Goal: Find specific page/section: Find specific page/section

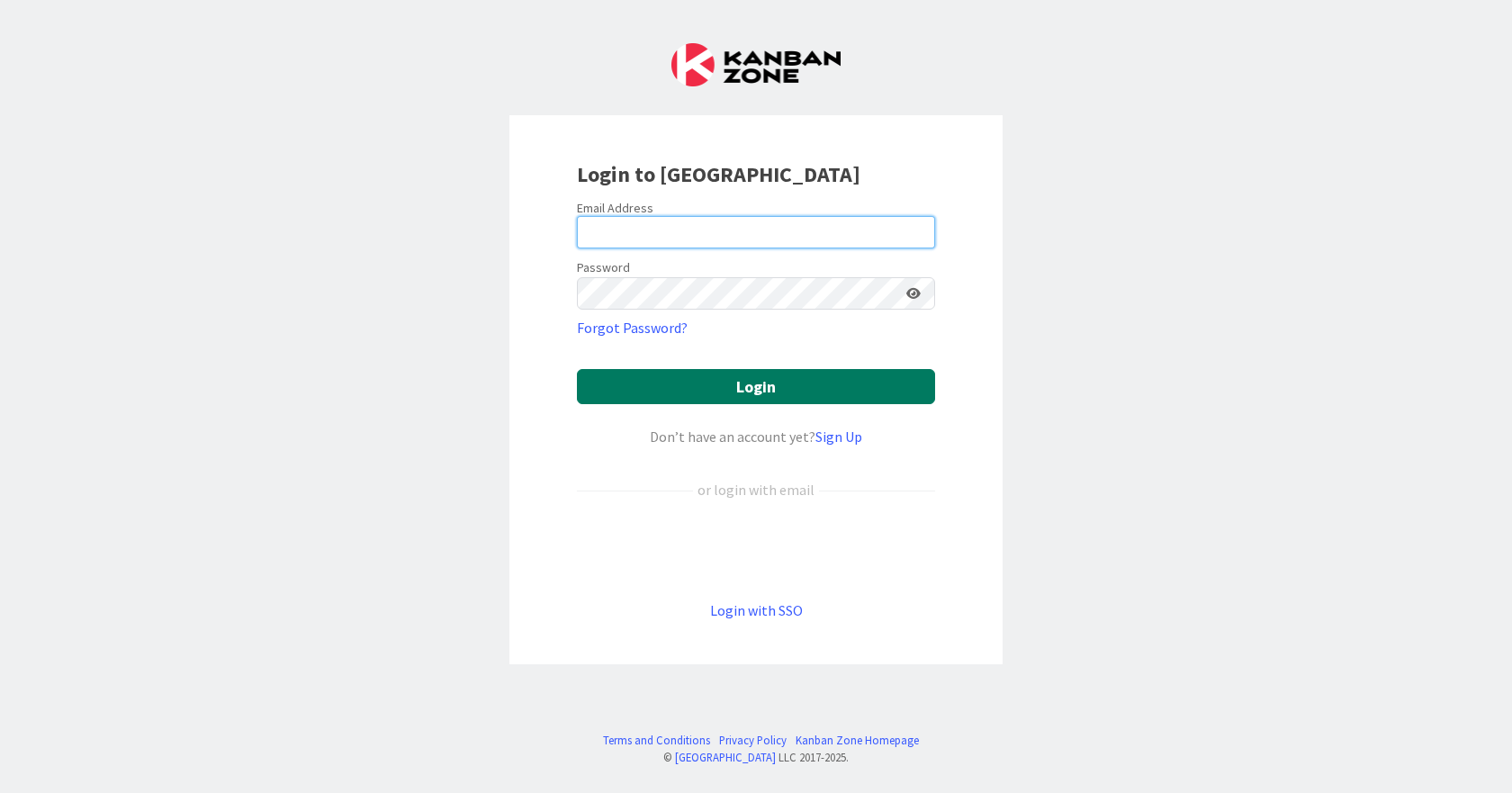
type input "[EMAIL_ADDRESS][DOMAIN_NAME]"
click at [772, 378] on button "Login" at bounding box center [755, 386] width 358 height 35
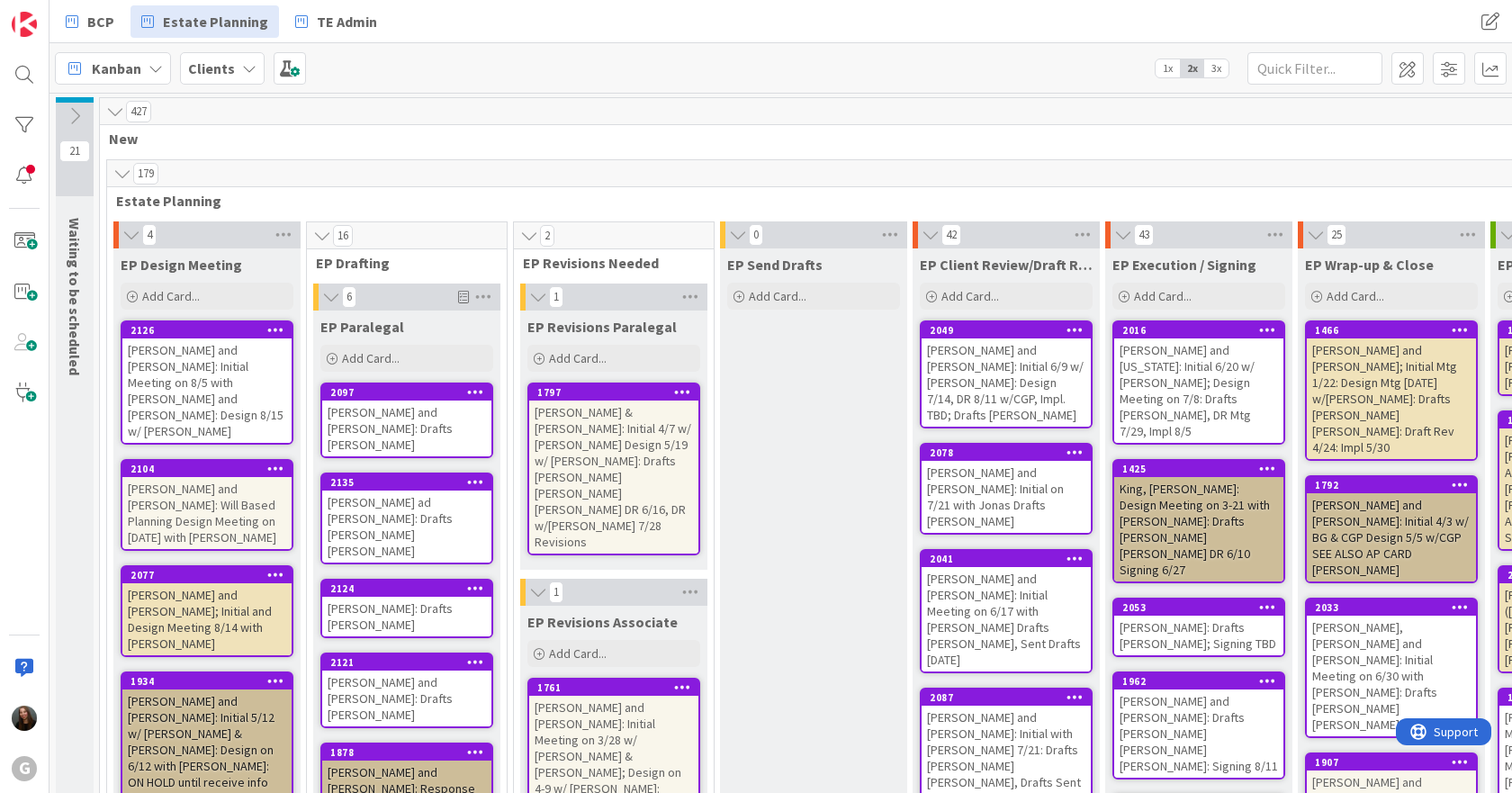
click at [133, 353] on div "[PERSON_NAME] and [PERSON_NAME]: Initial Meeting on 8/5 with [PERSON_NAME] and …" at bounding box center [207, 390] width 169 height 104
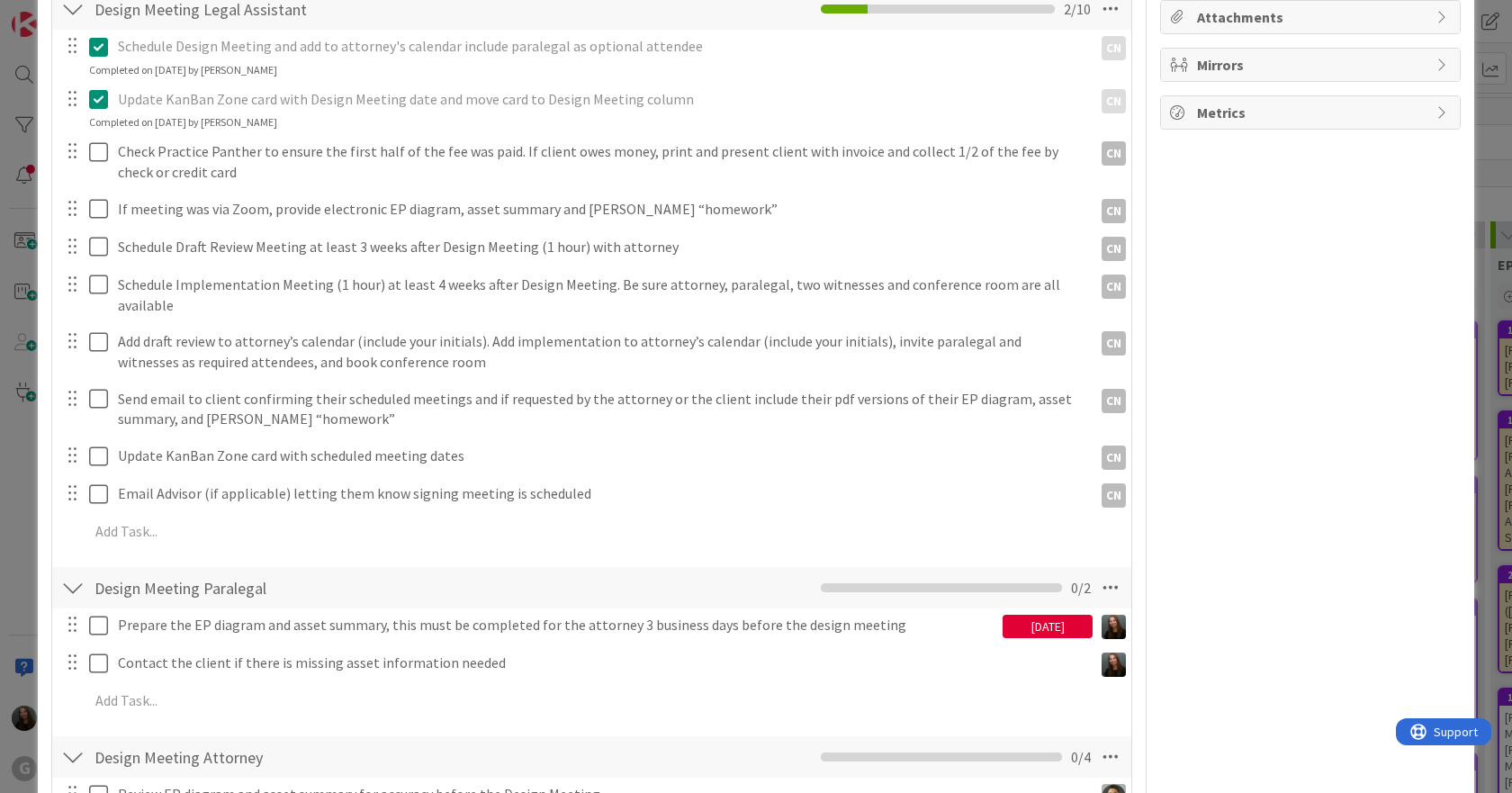
scroll to position [360, 0]
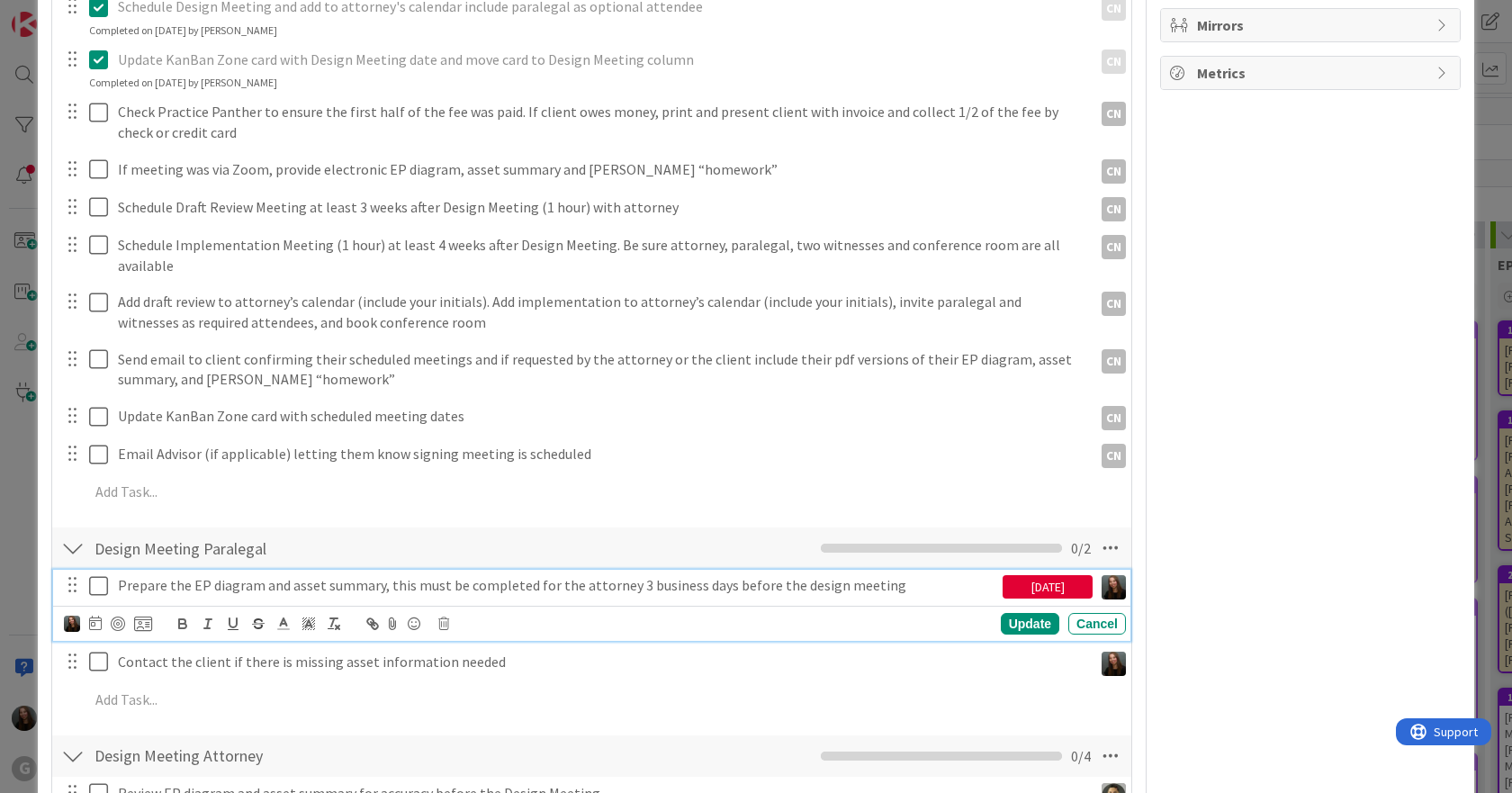
click at [97, 575] on icon at bounding box center [103, 585] width 27 height 22
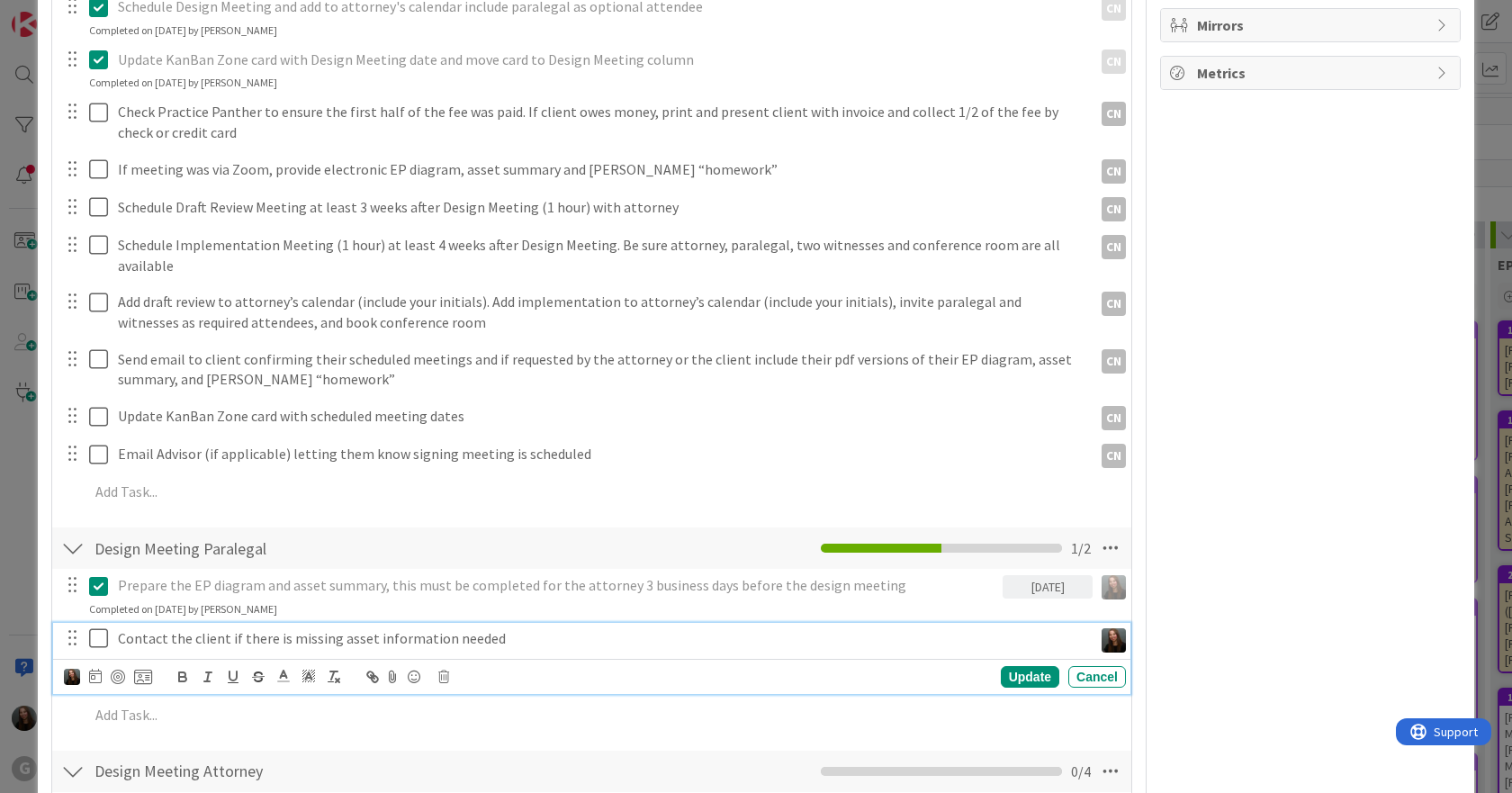
click at [97, 633] on icon at bounding box center [103, 637] width 27 height 22
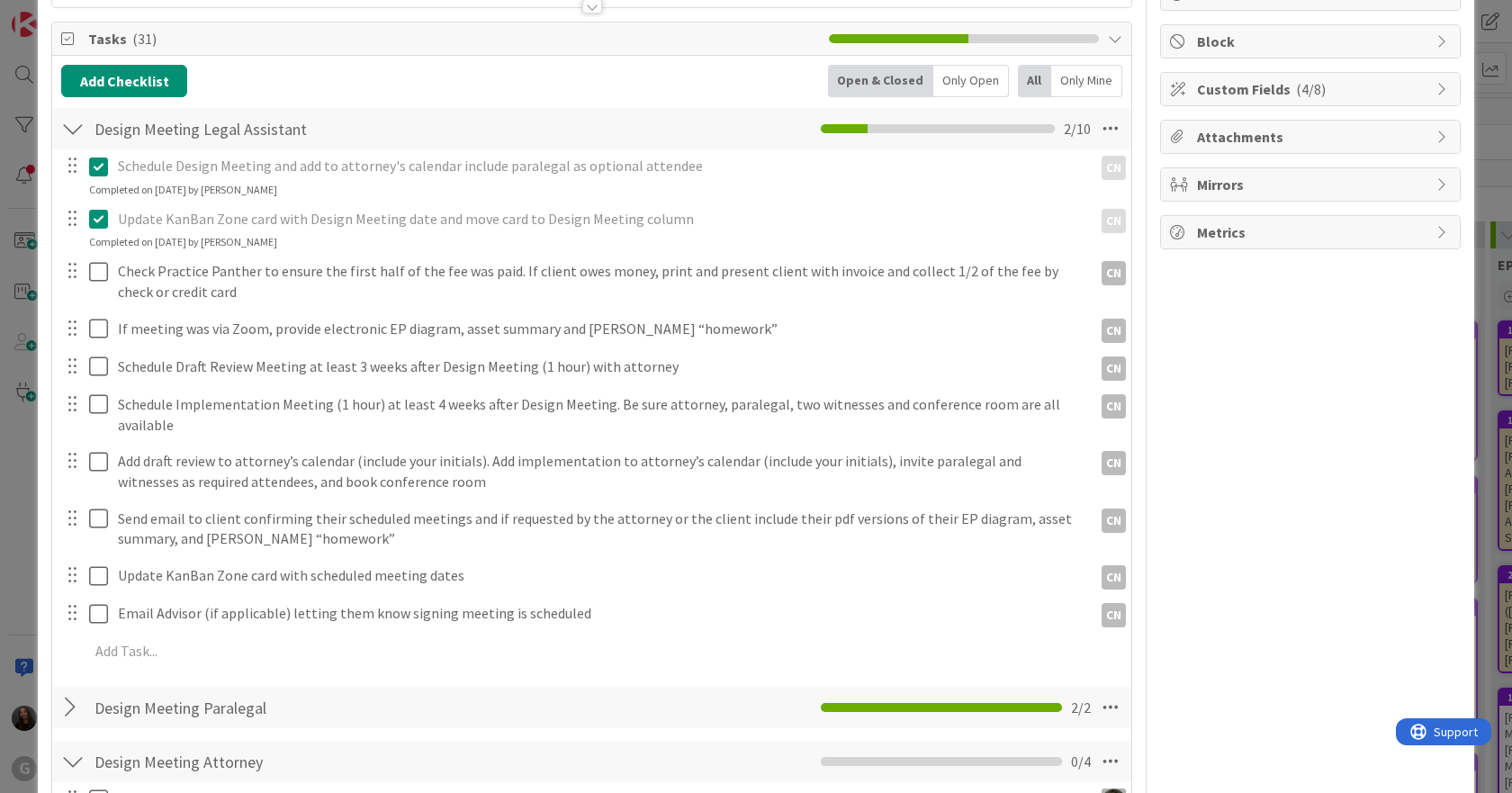
scroll to position [0, 0]
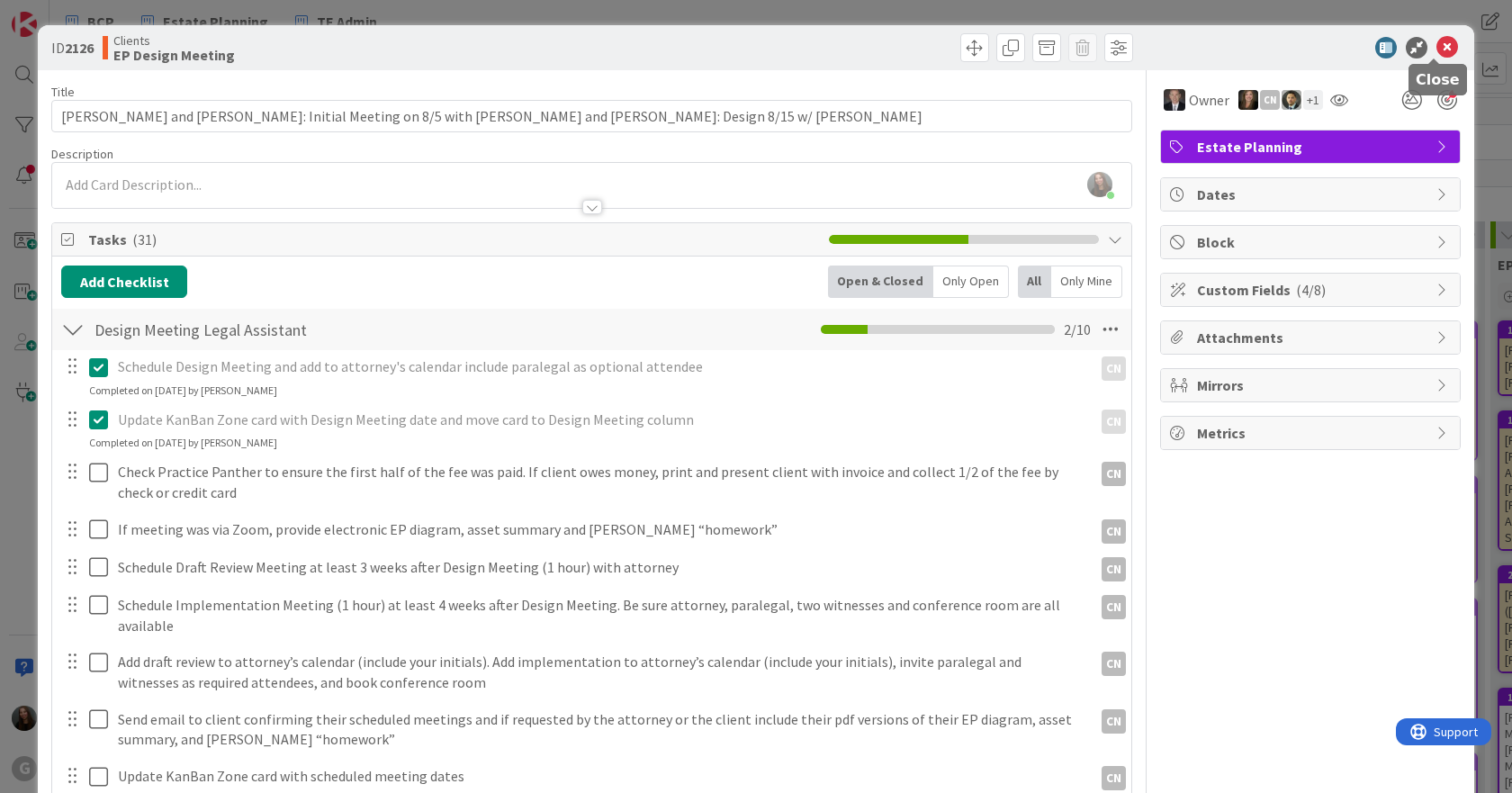
click at [1436, 42] on icon at bounding box center [1446, 47] width 22 height 22
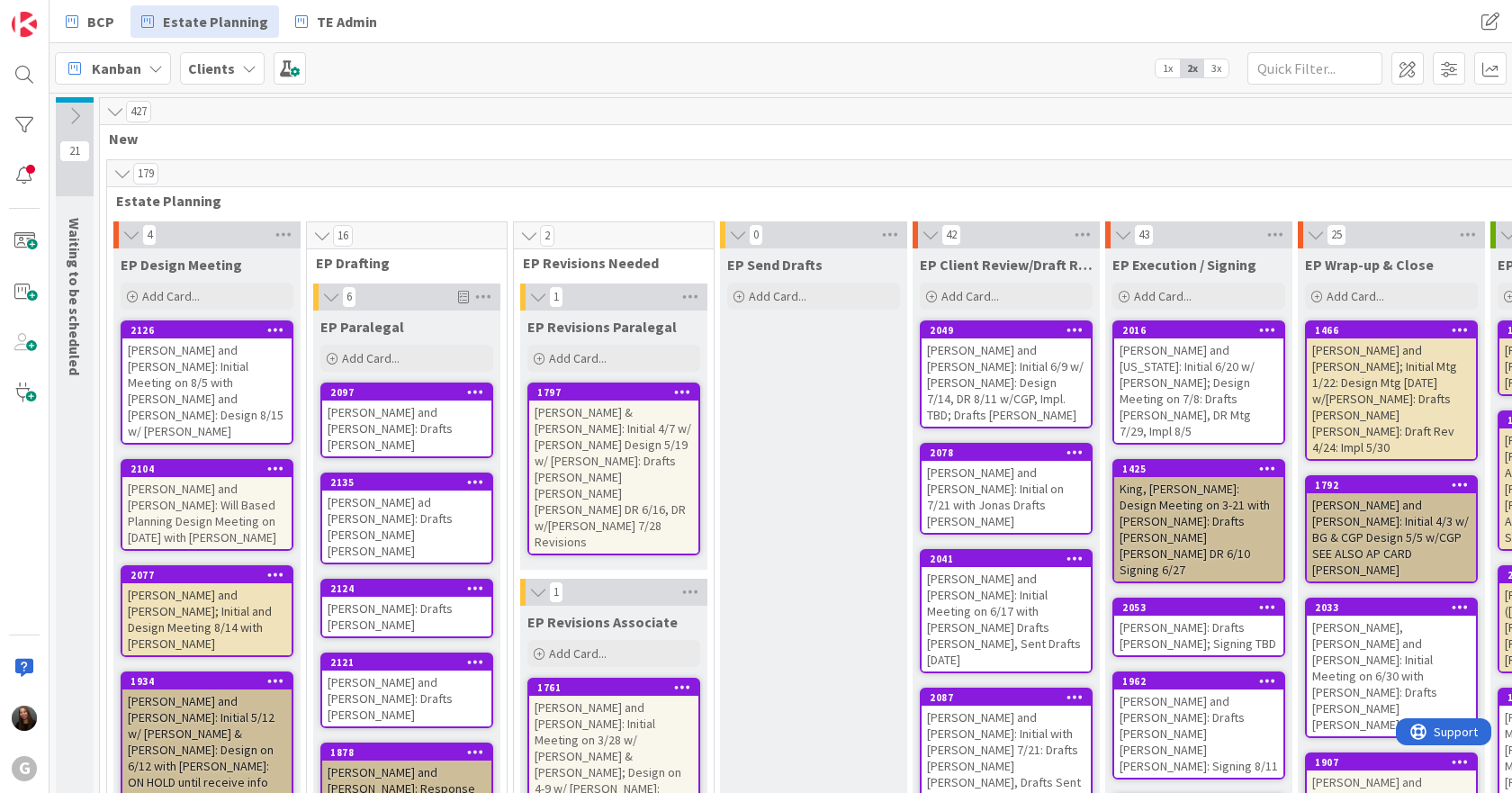
click at [647, 388] on div "1797" at bounding box center [618, 391] width 161 height 12
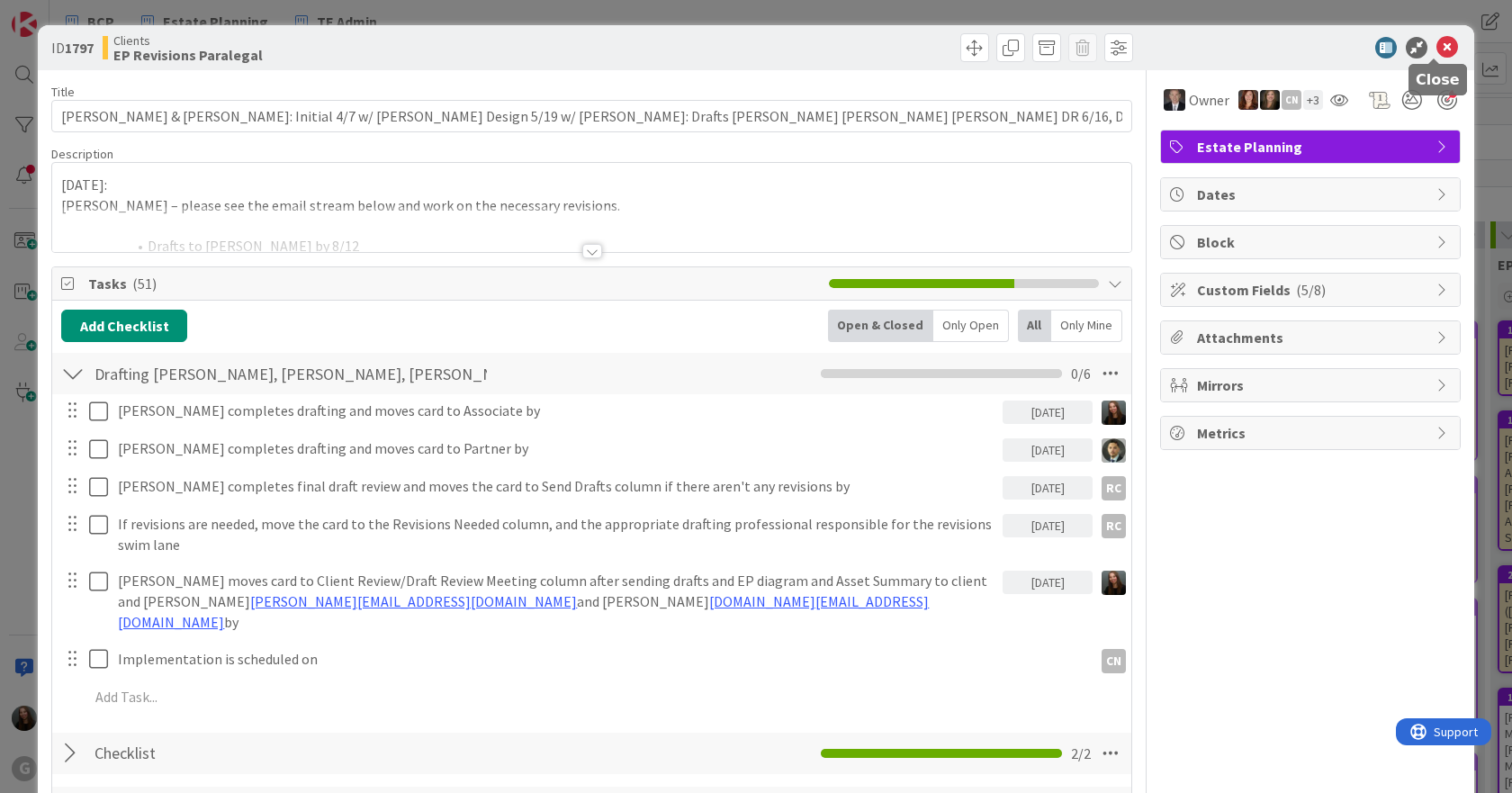
click at [1436, 49] on icon at bounding box center [1446, 47] width 22 height 22
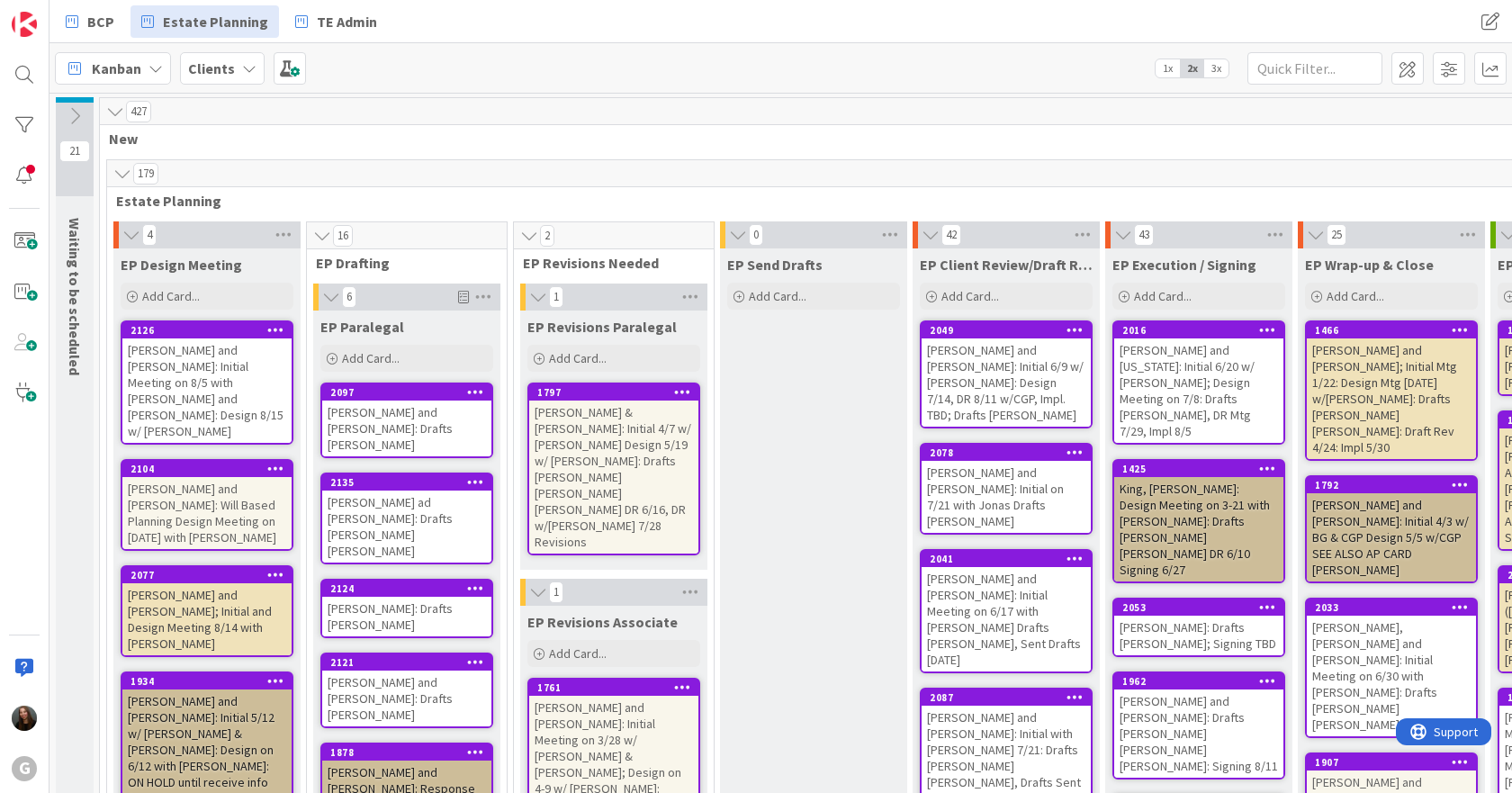
click at [428, 490] on div "[PERSON_NAME] ad [PERSON_NAME]: Drafts [PERSON_NAME] [PERSON_NAME]" at bounding box center [406, 526] width 169 height 72
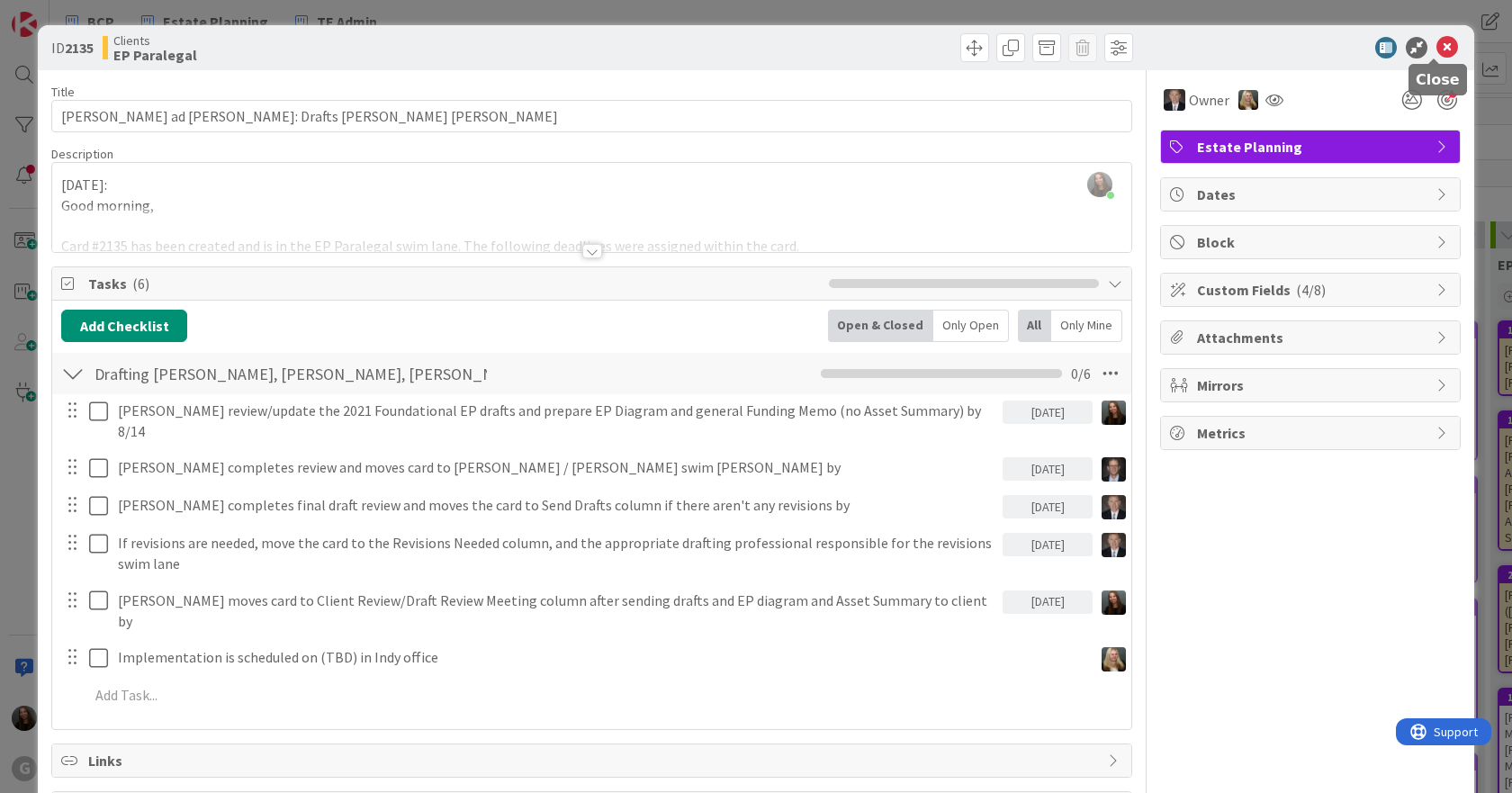
click at [1439, 43] on icon at bounding box center [1446, 47] width 22 height 22
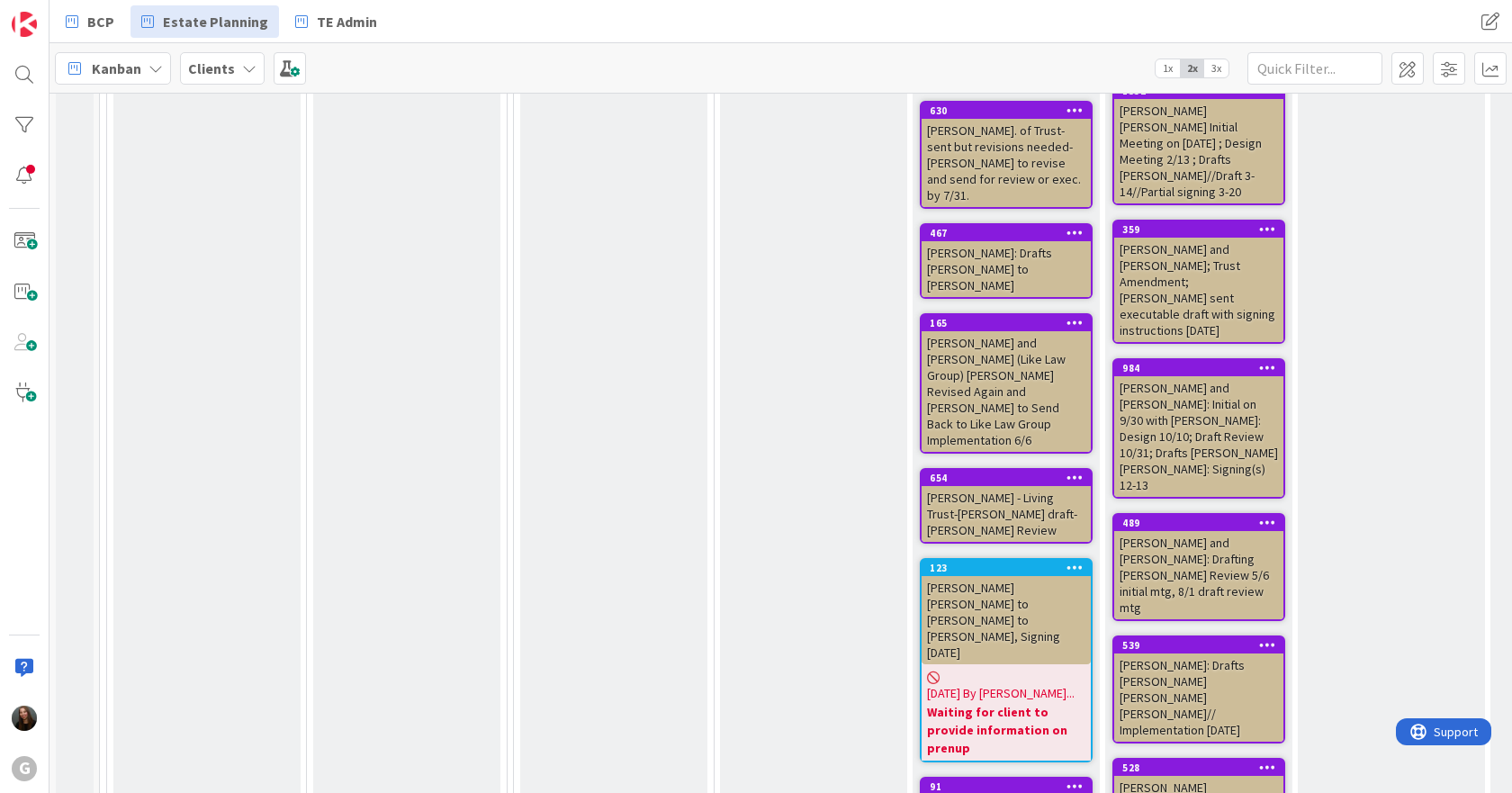
scroll to position [5039, 0]
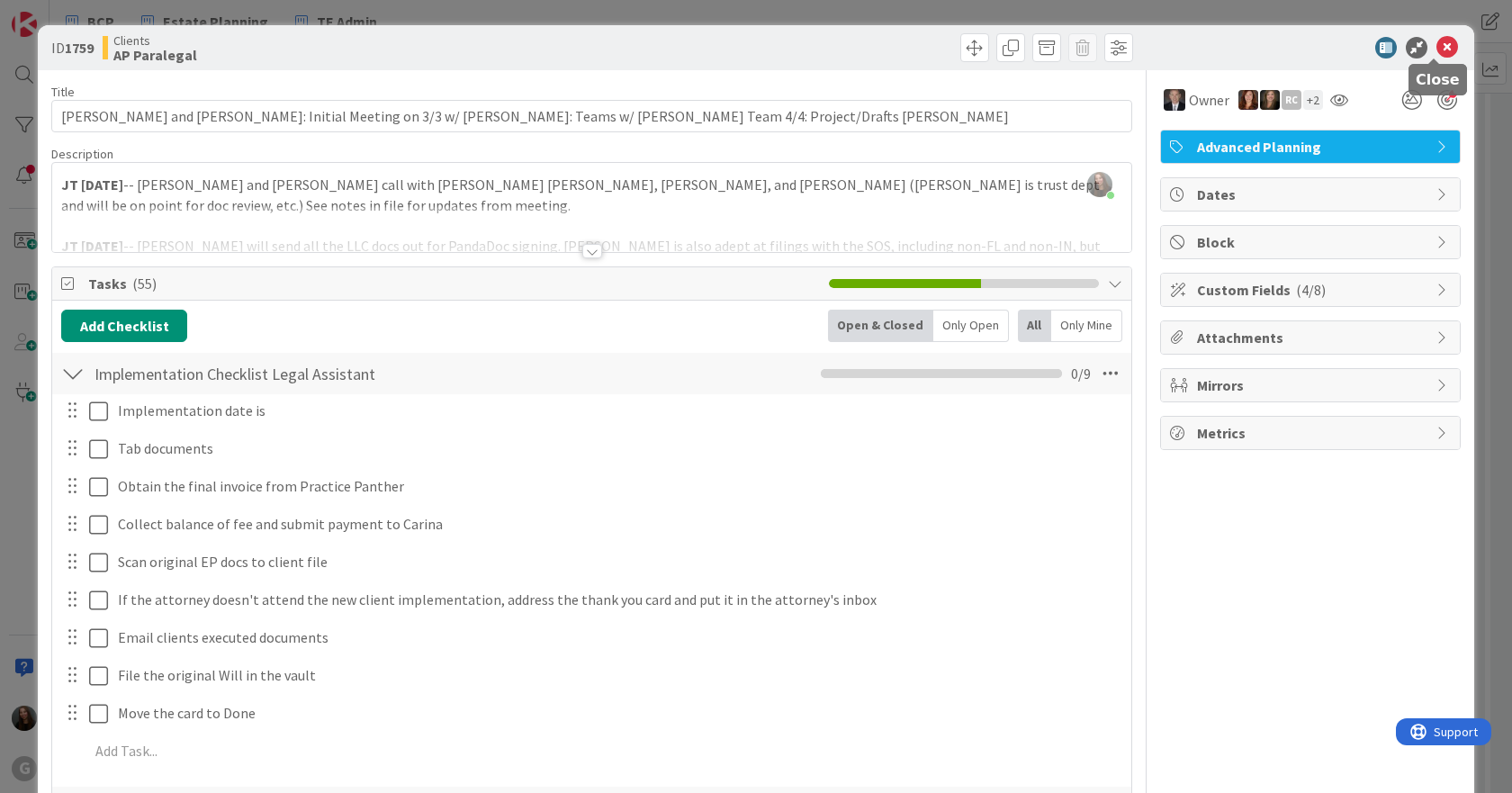
click at [1436, 52] on icon at bounding box center [1446, 47] width 22 height 22
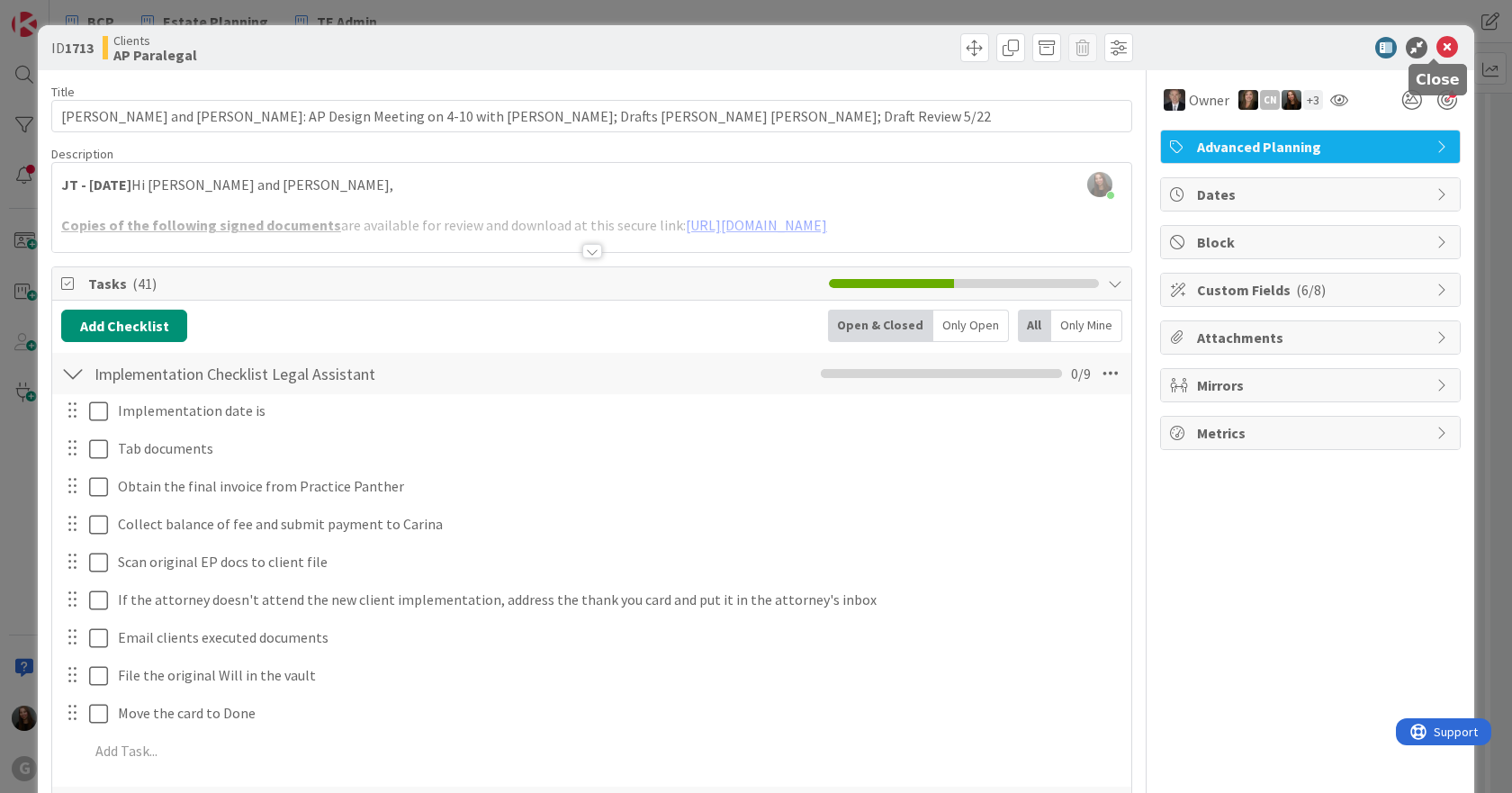
click at [1436, 51] on icon at bounding box center [1446, 47] width 22 height 22
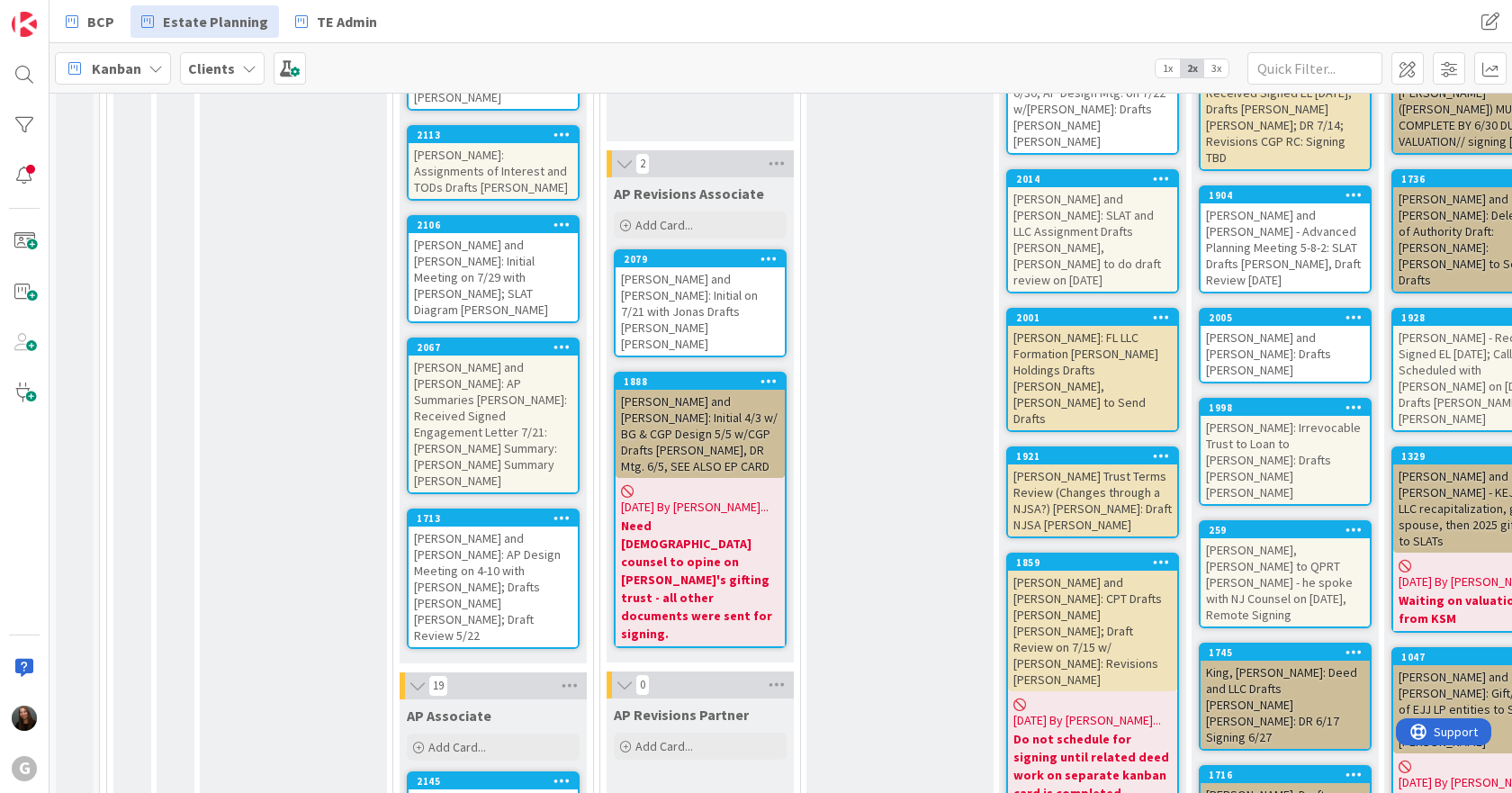
scroll to position [6478, 0]
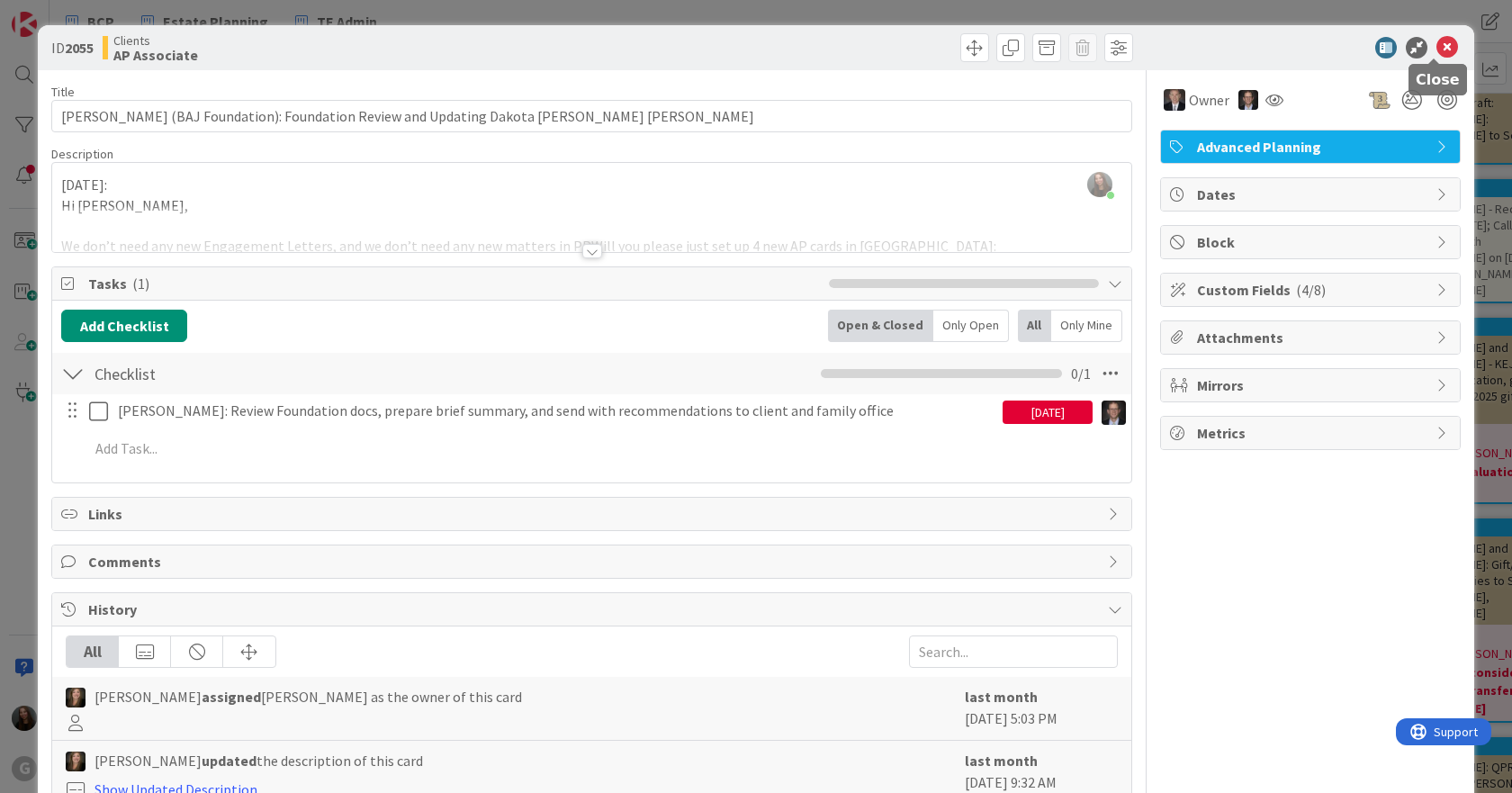
click at [1436, 49] on icon at bounding box center [1446, 47] width 22 height 22
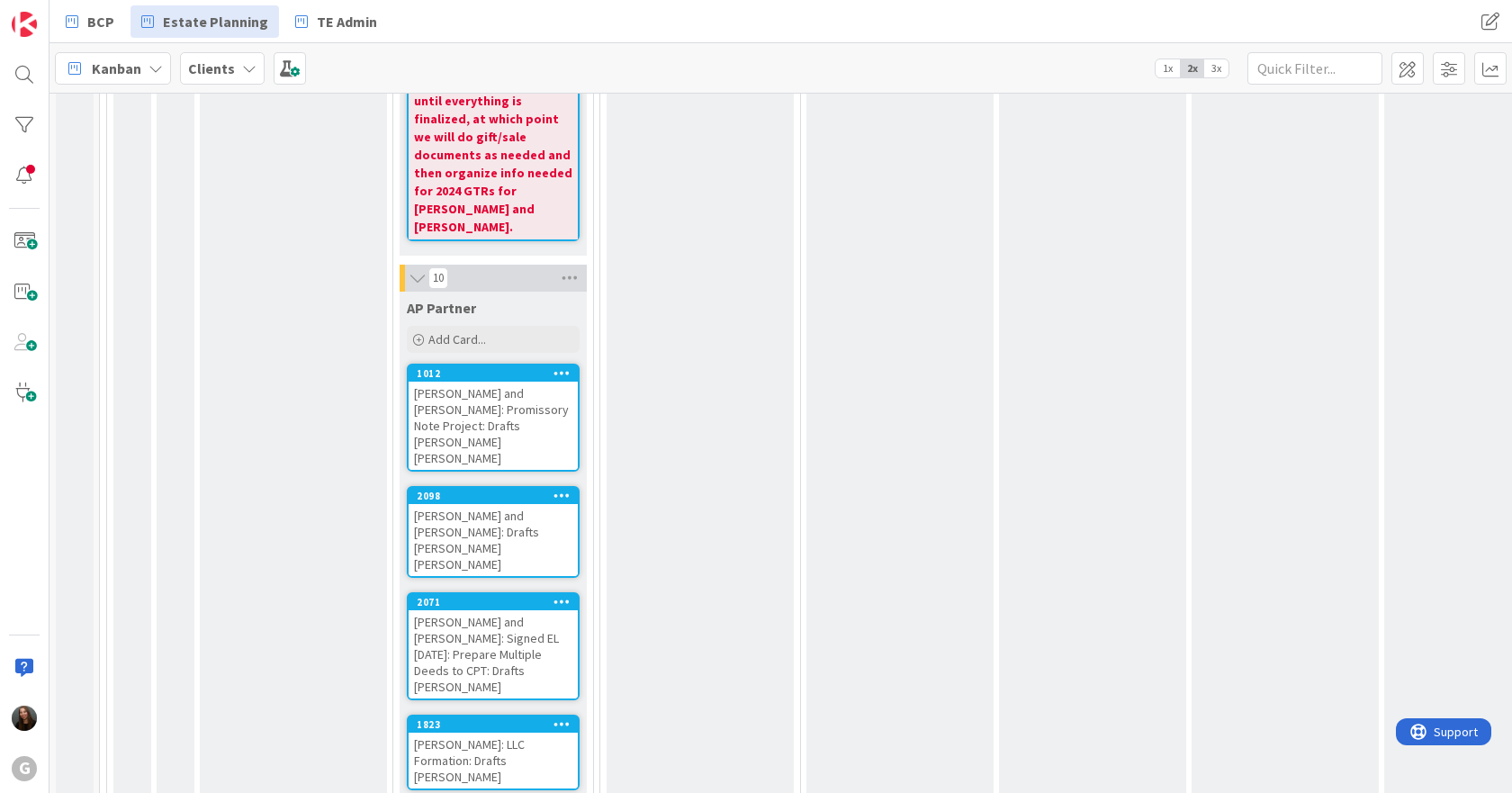
scroll to position [9717, 0]
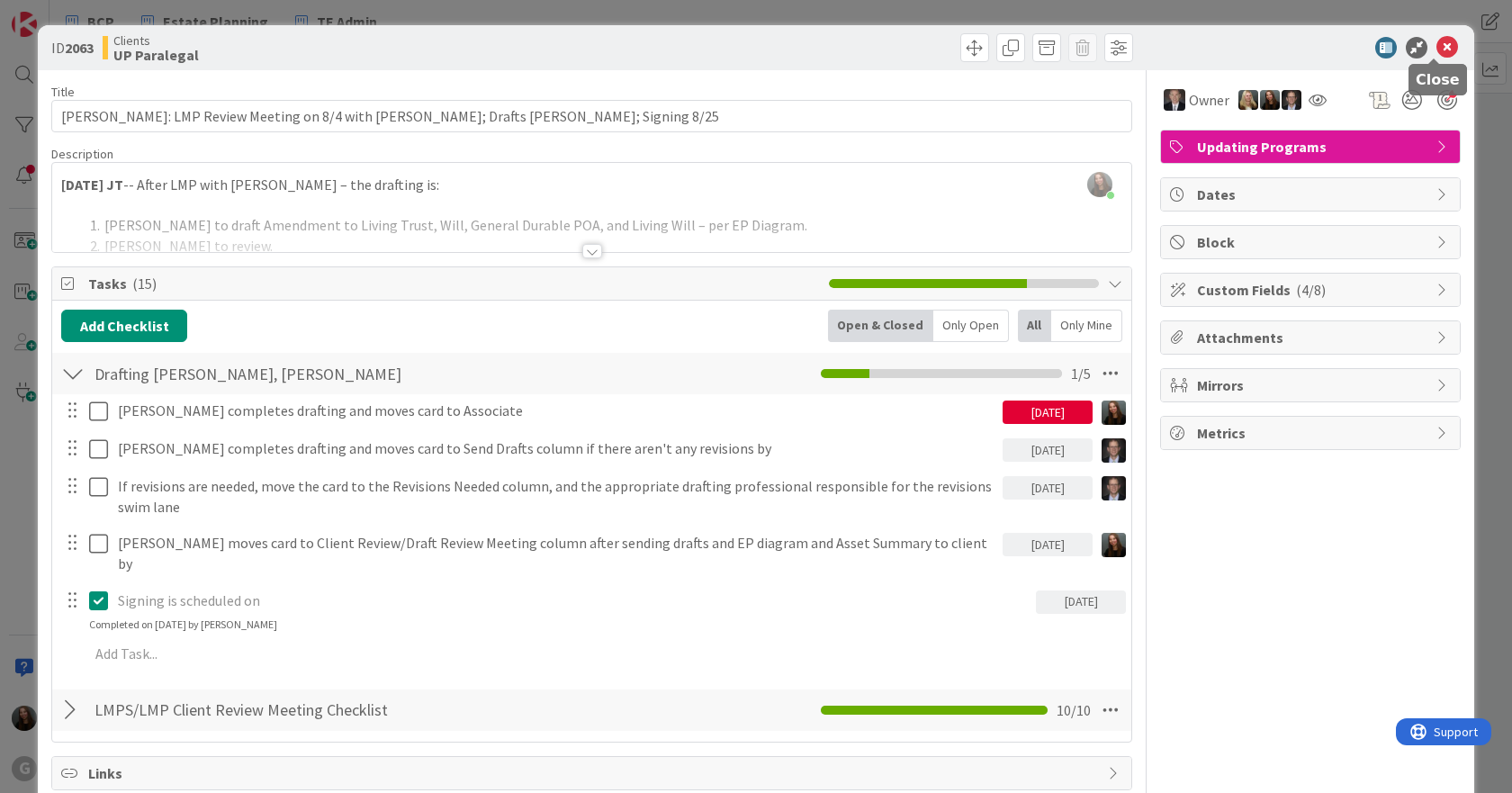
click at [1436, 48] on icon at bounding box center [1446, 47] width 22 height 22
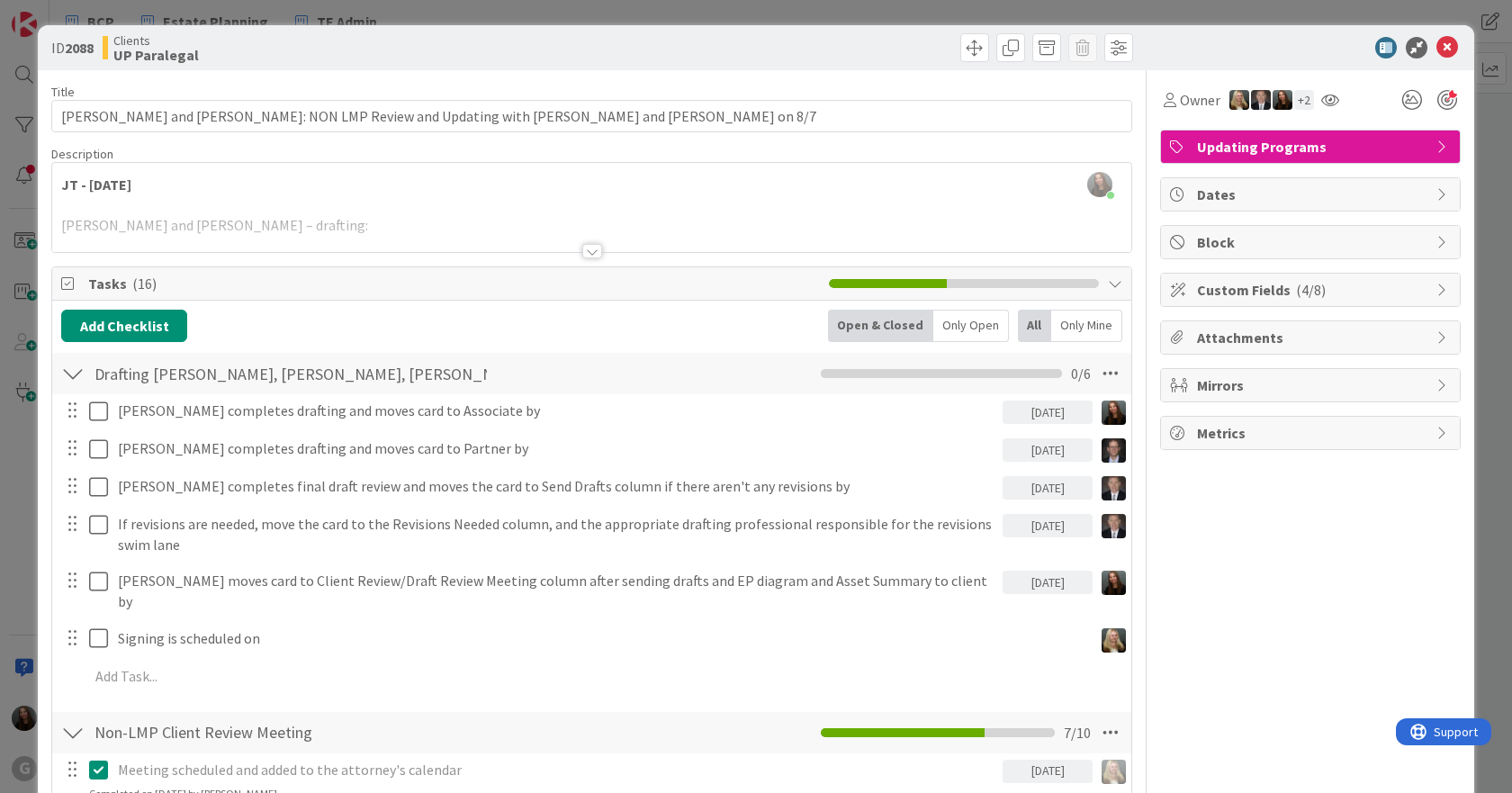
click at [582, 248] on div at bounding box center [592, 251] width 20 height 14
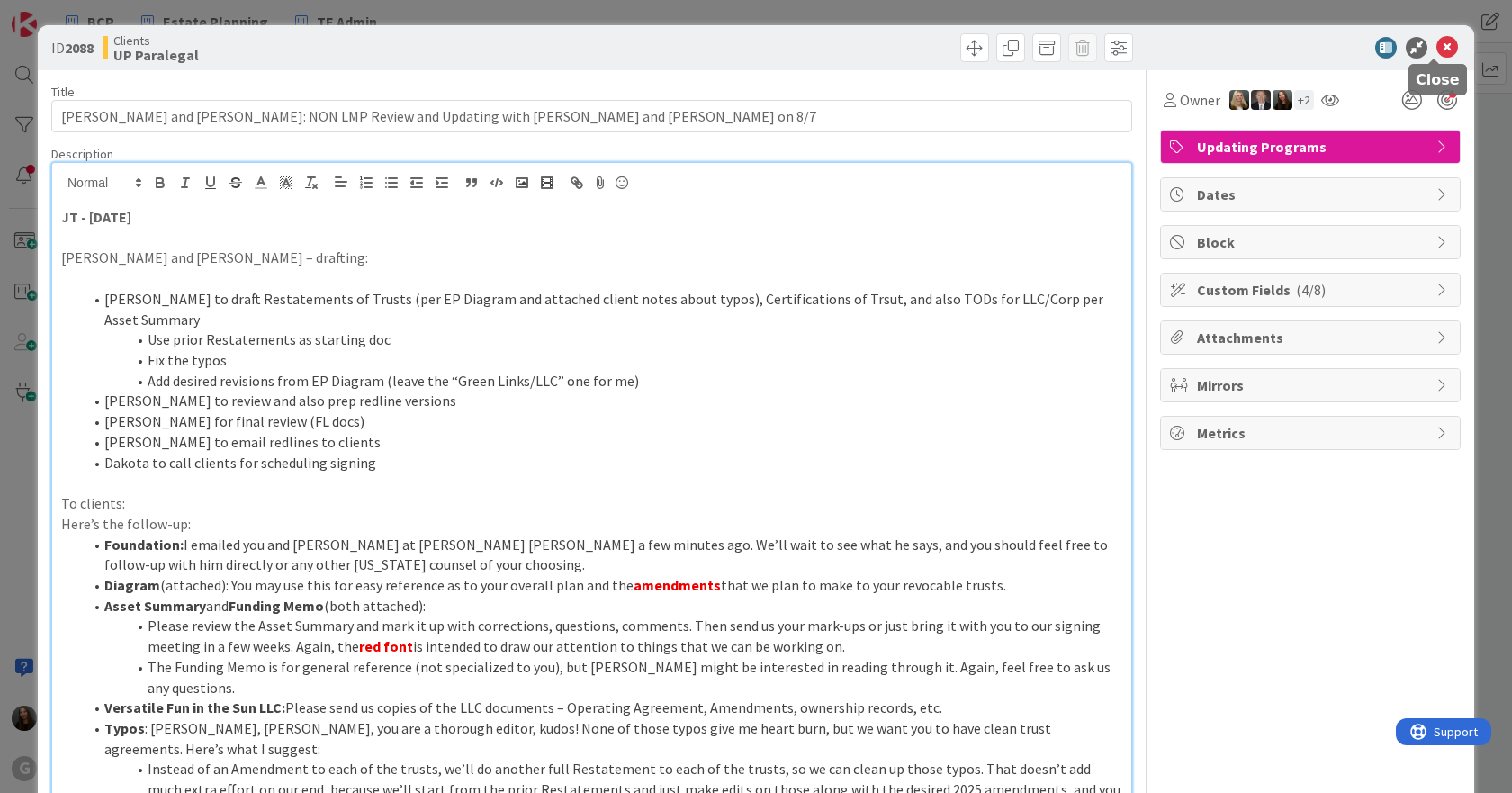
click at [1436, 52] on icon at bounding box center [1446, 47] width 22 height 22
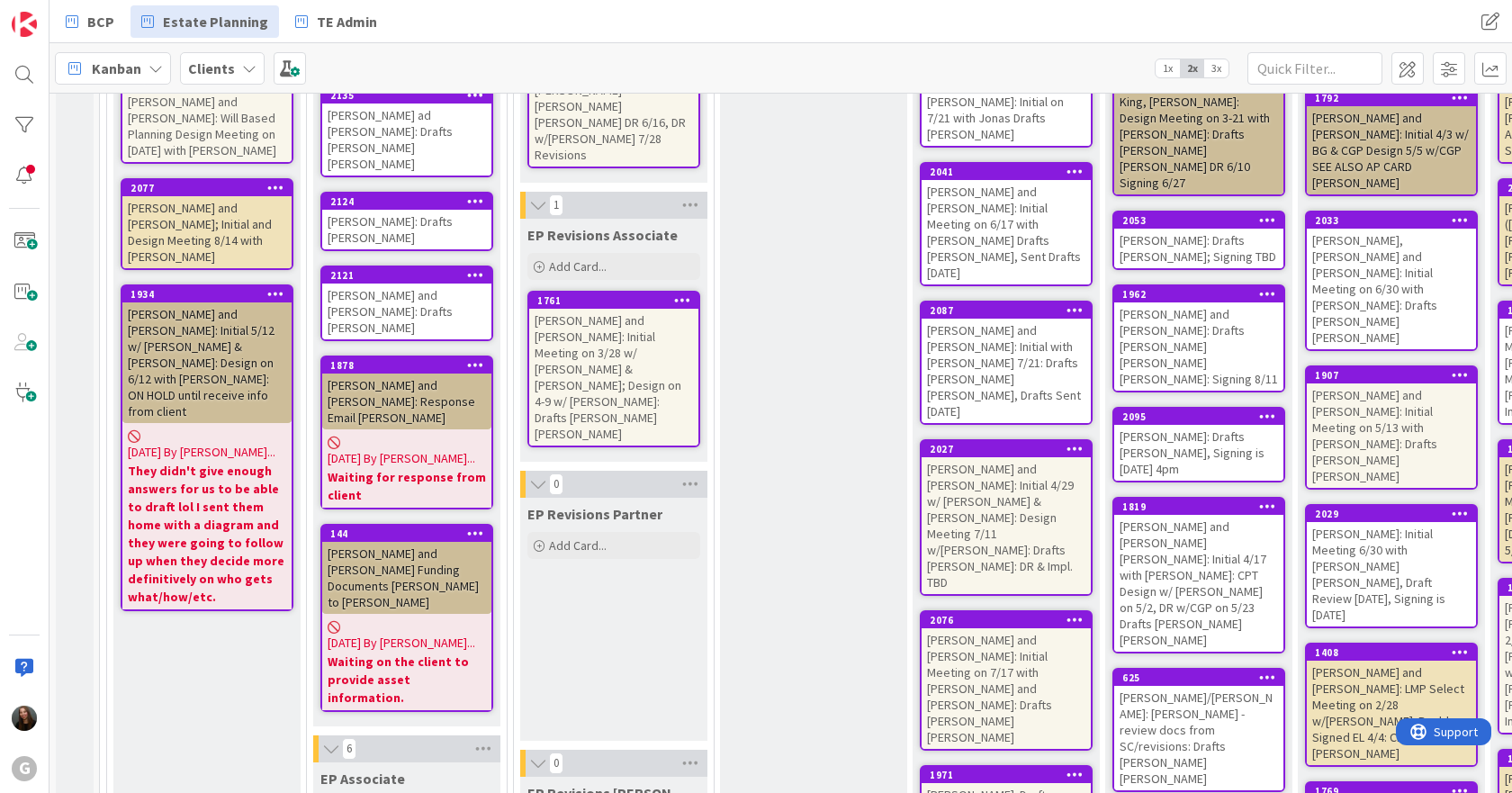
scroll to position [47, 0]
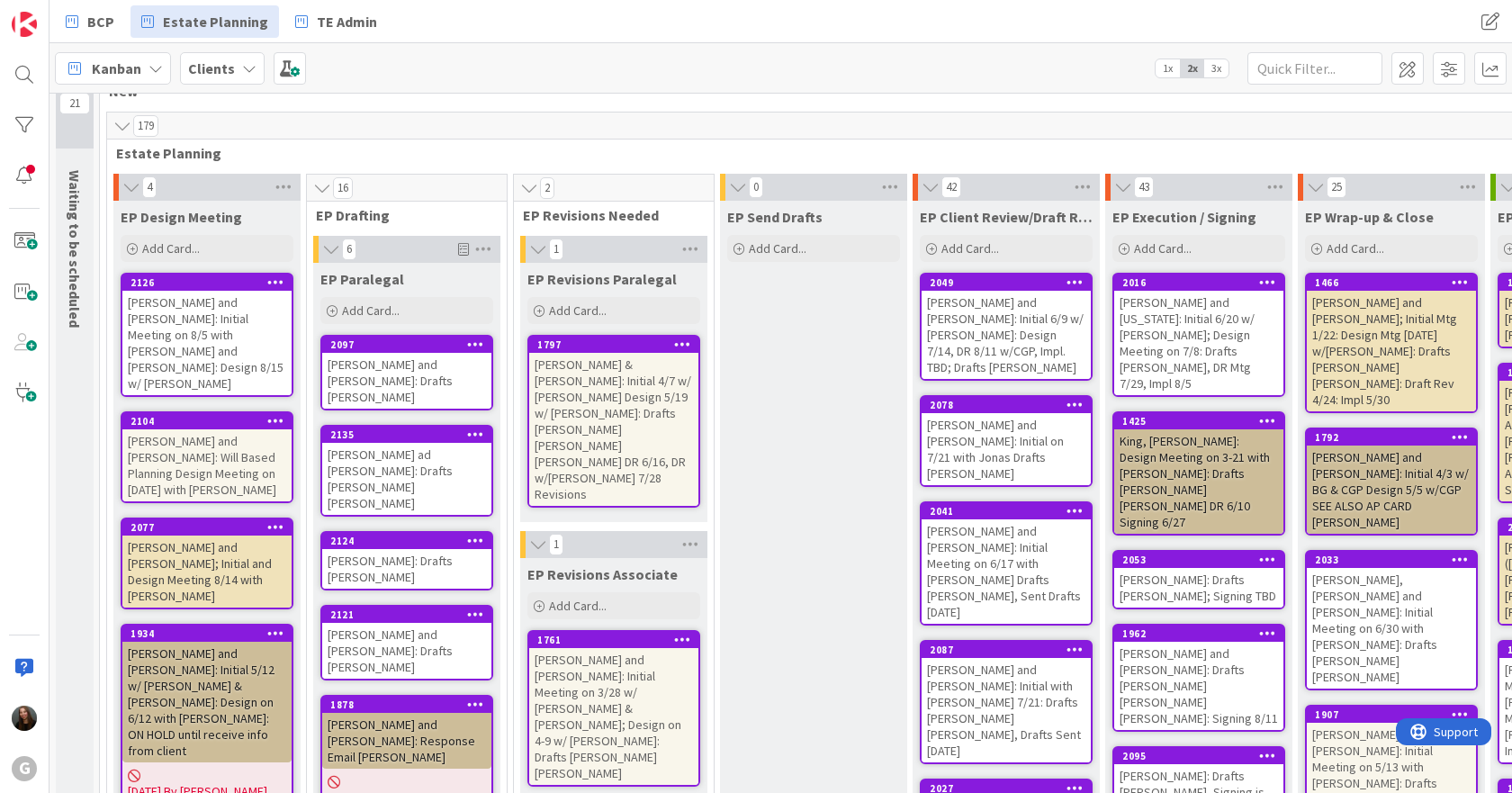
click at [629, 370] on div "[PERSON_NAME] & [PERSON_NAME]: Initial 4/7 w/ [PERSON_NAME] Design 5/19 w/ [PER…" at bounding box center [614, 428] width 169 height 153
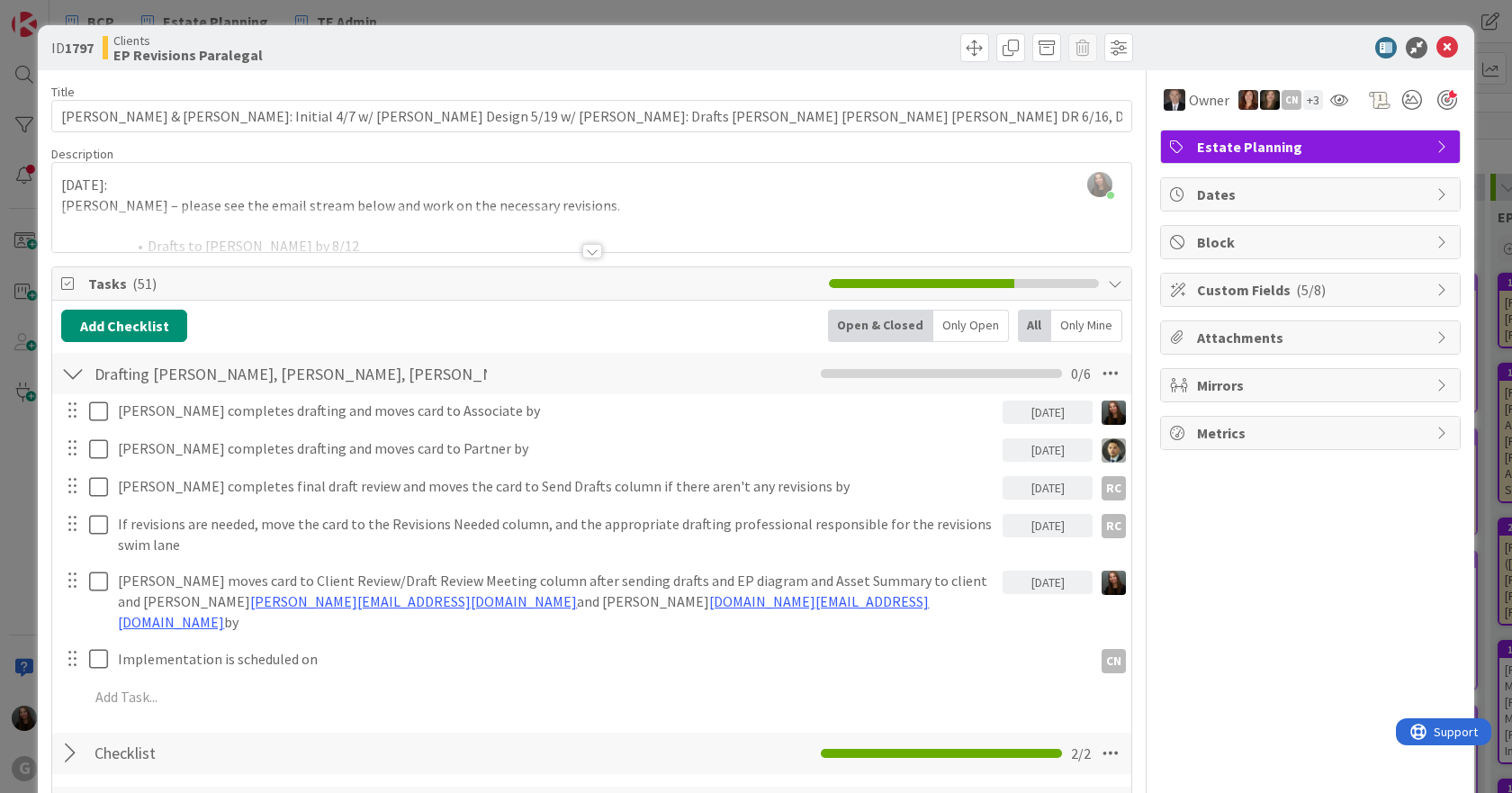
click at [586, 248] on div at bounding box center [592, 251] width 20 height 14
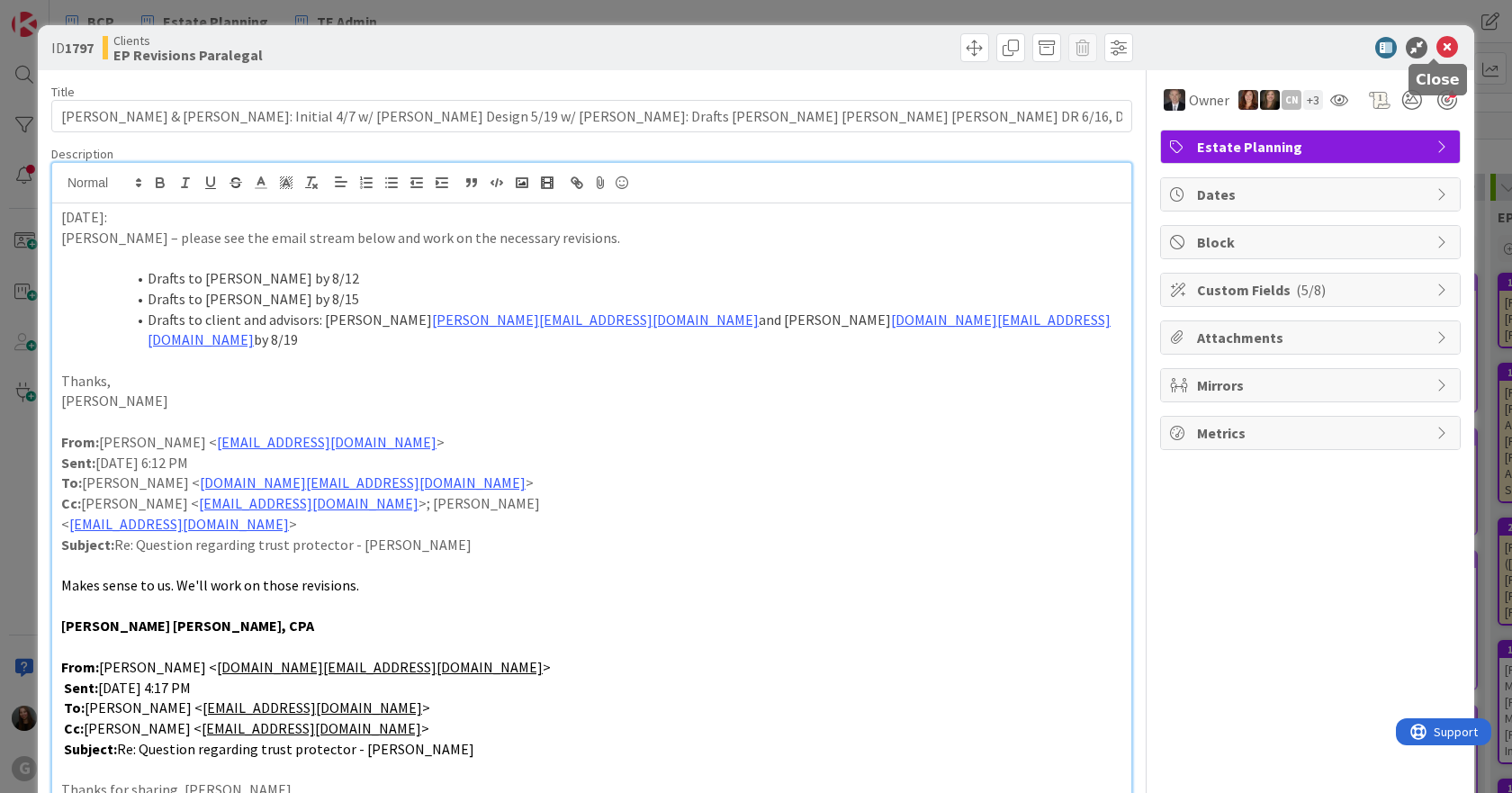
click at [1437, 47] on icon at bounding box center [1446, 47] width 22 height 22
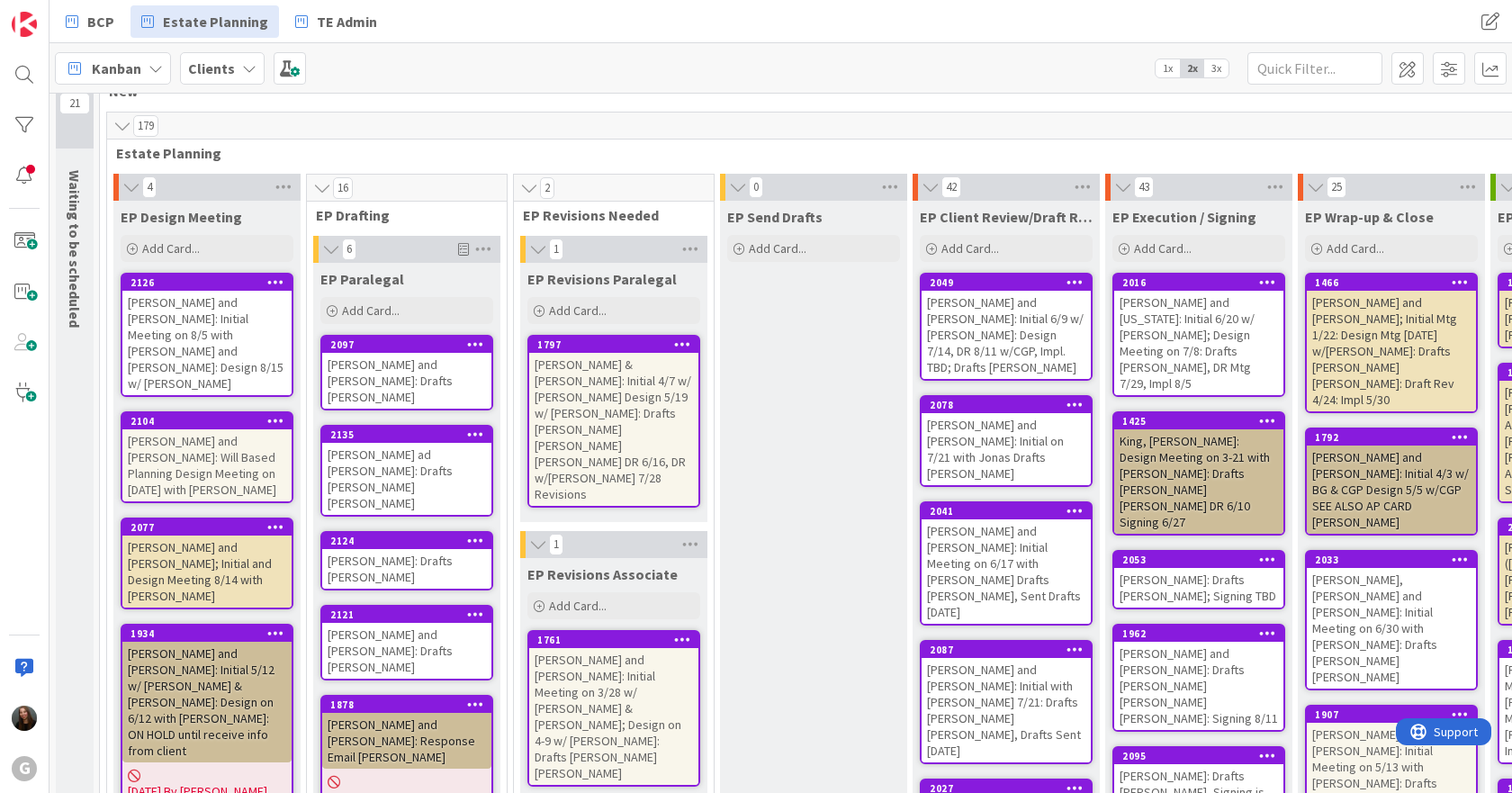
click at [624, 395] on div "[PERSON_NAME] & [PERSON_NAME]: Initial 4/7 w/ [PERSON_NAME] Design 5/19 w/ [PER…" at bounding box center [614, 428] width 169 height 153
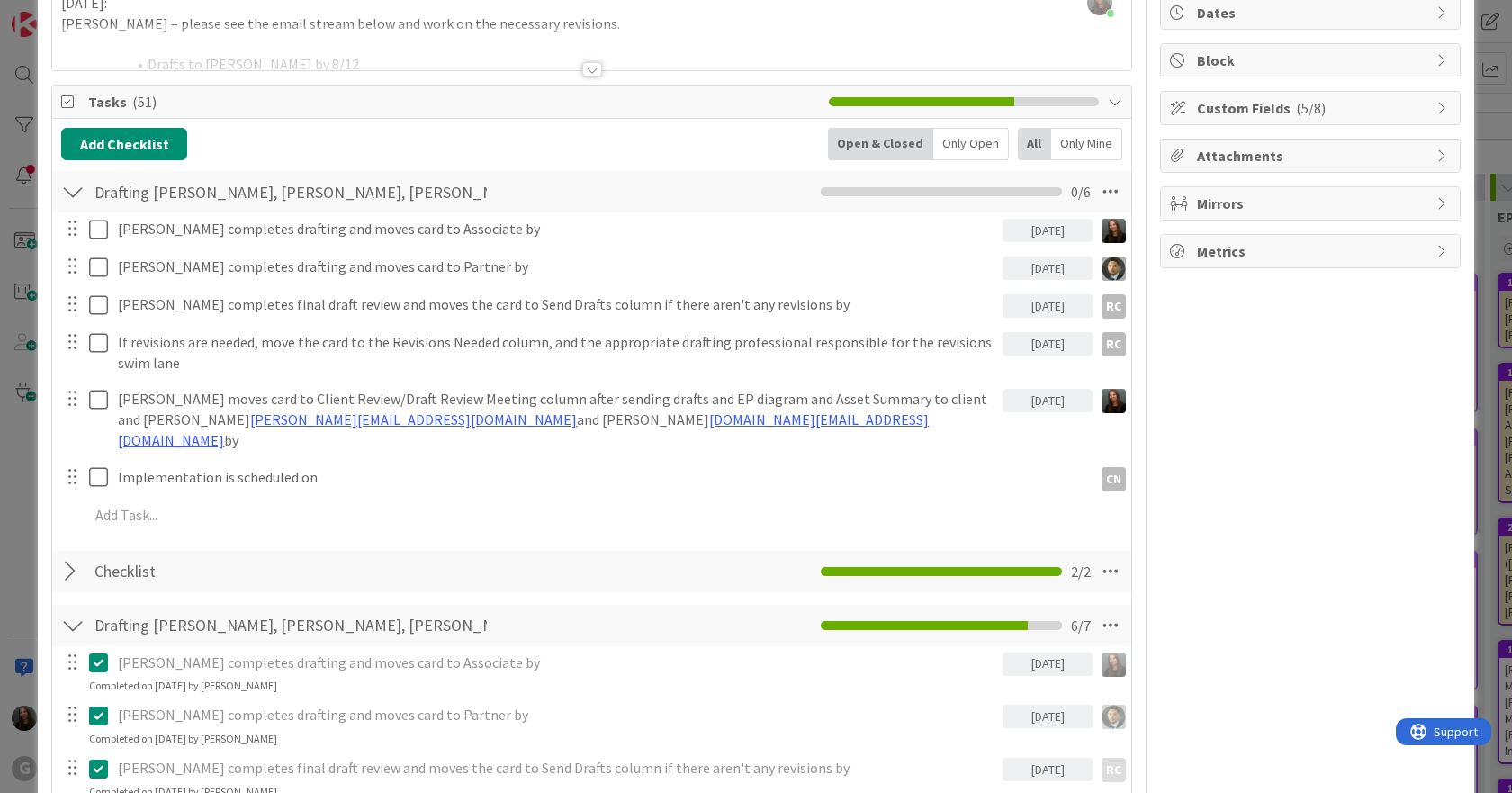
scroll to position [179, 0]
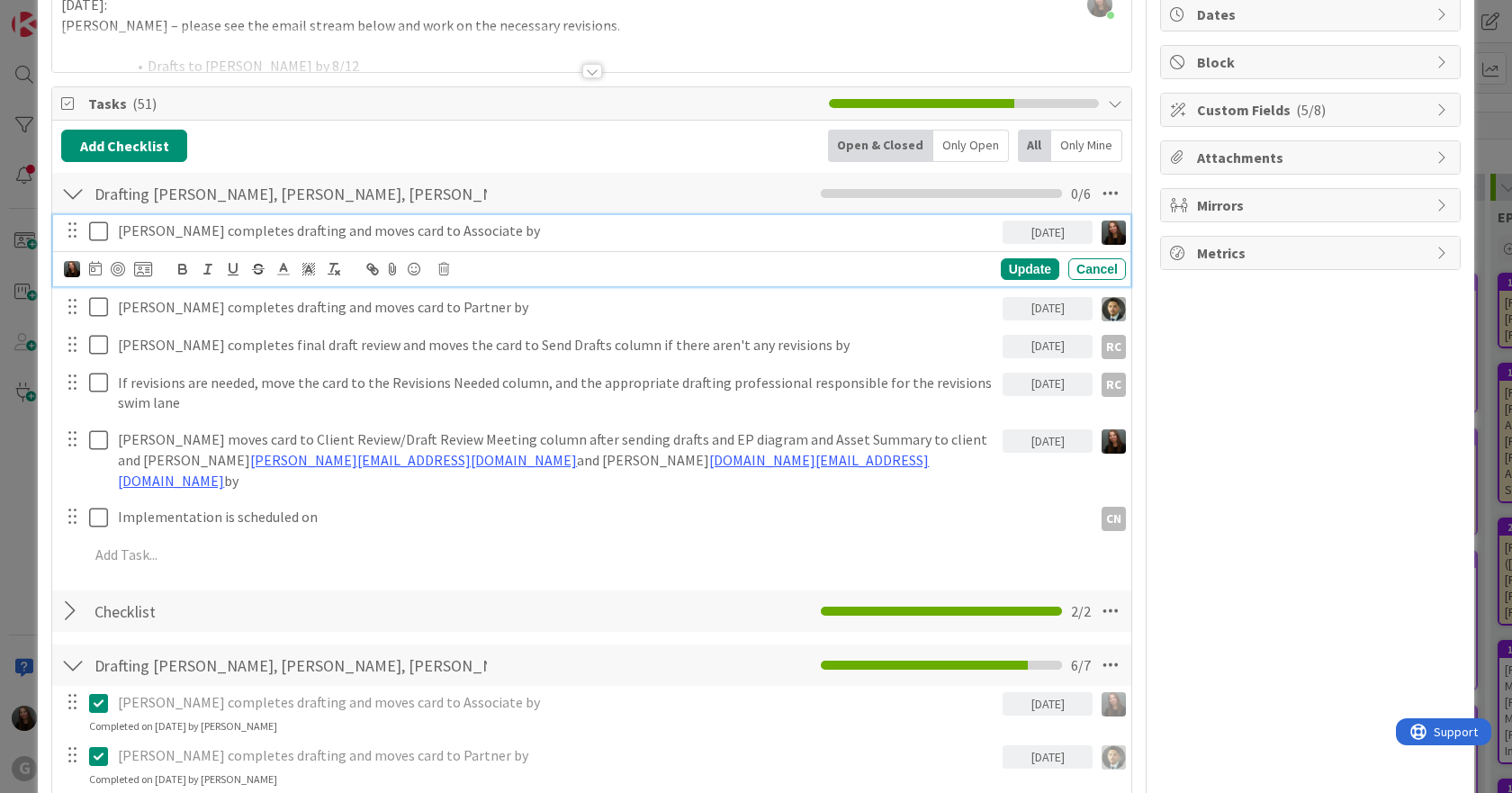
click at [98, 233] on icon at bounding box center [103, 231] width 27 height 22
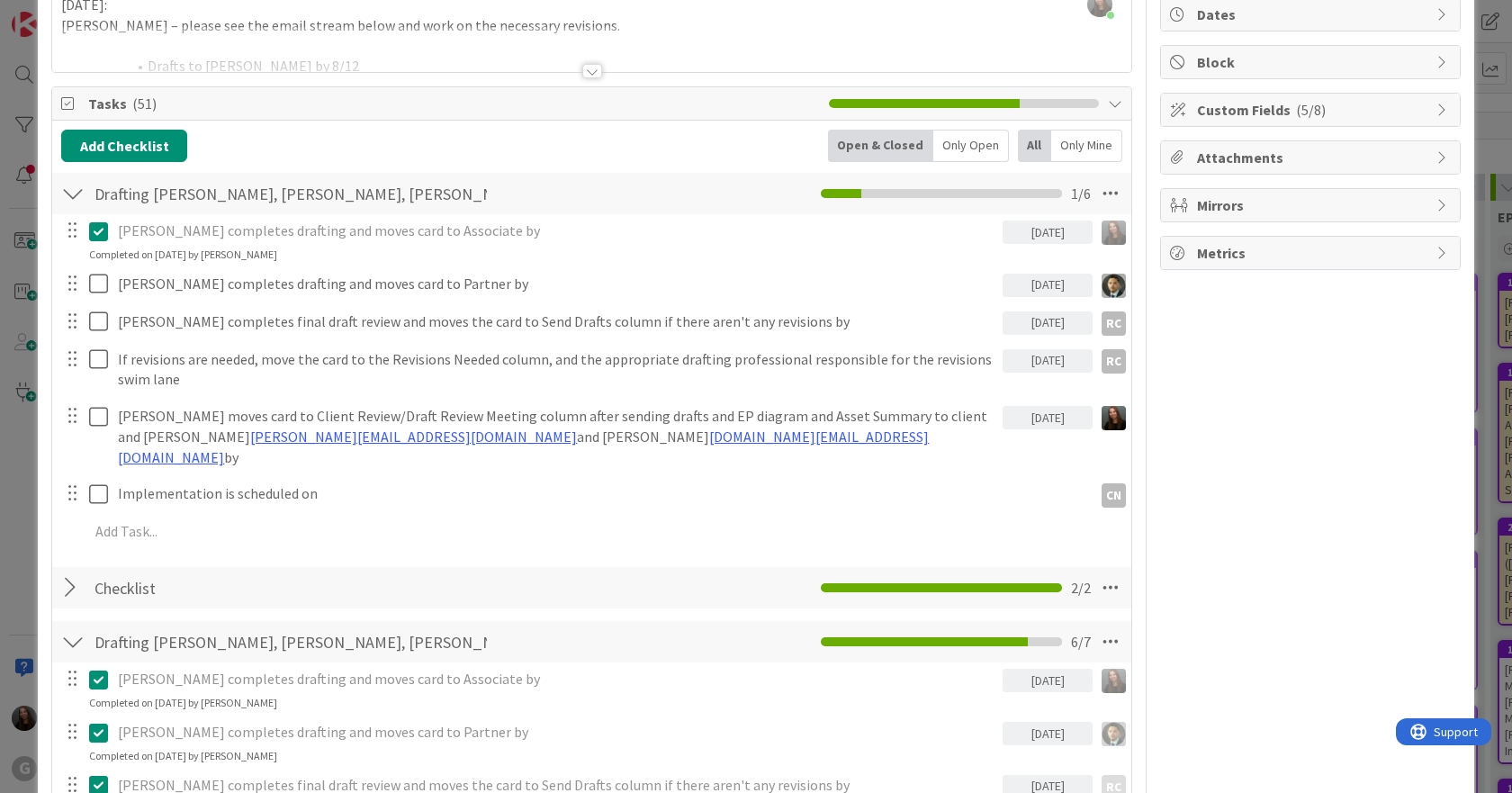
scroll to position [0, 0]
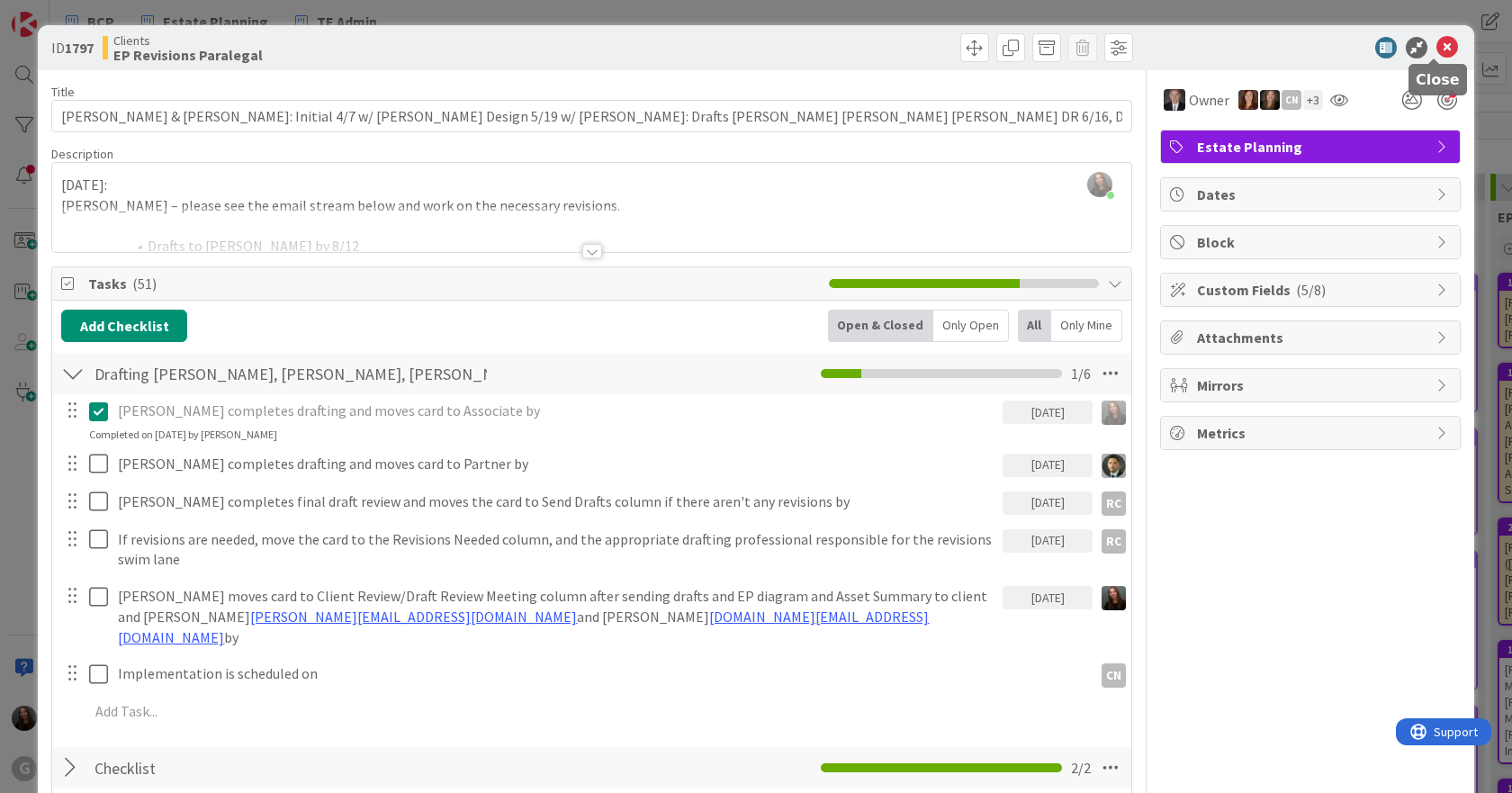
click at [1436, 43] on icon at bounding box center [1446, 47] width 22 height 22
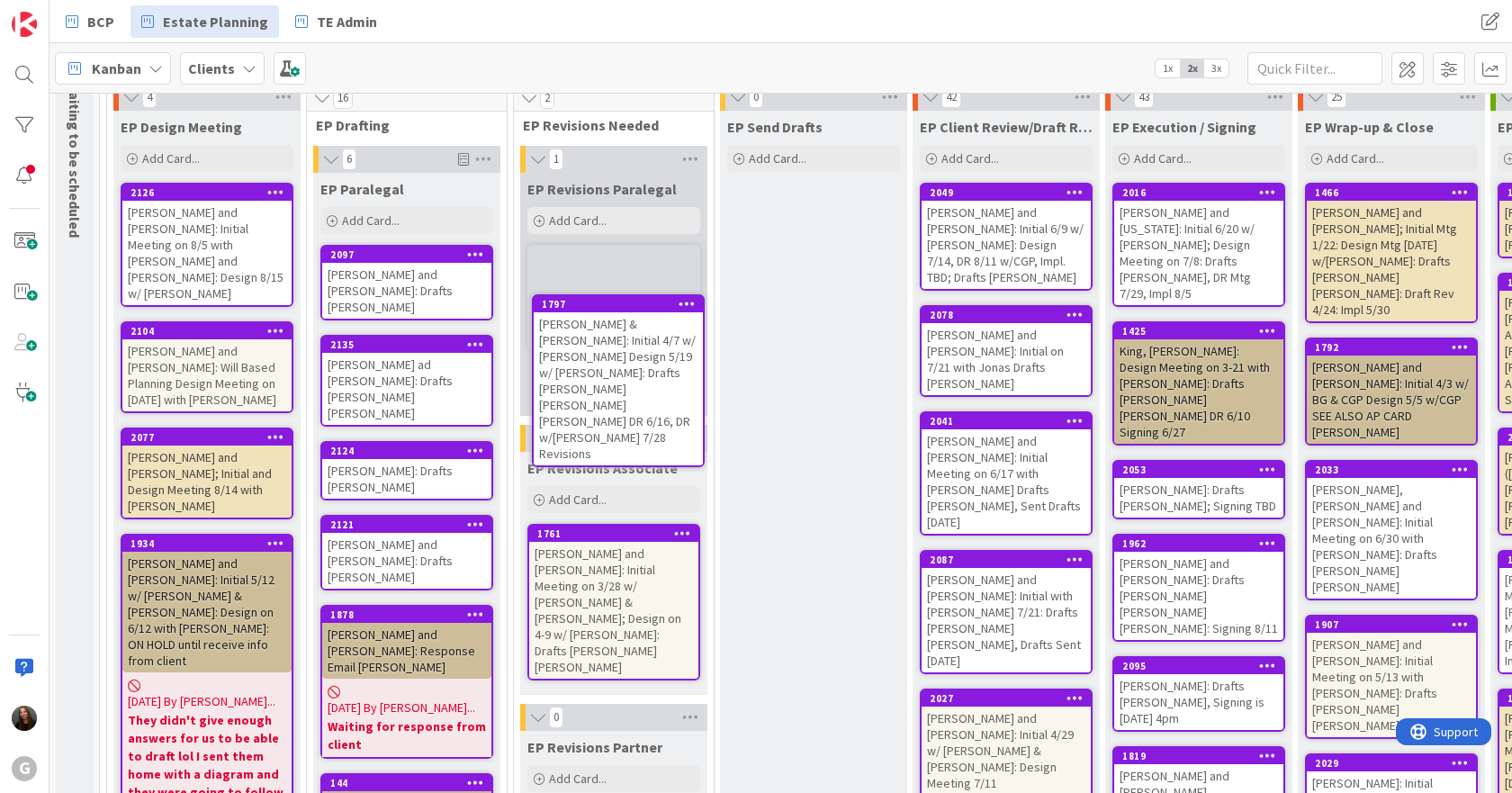
scroll to position [132, 0]
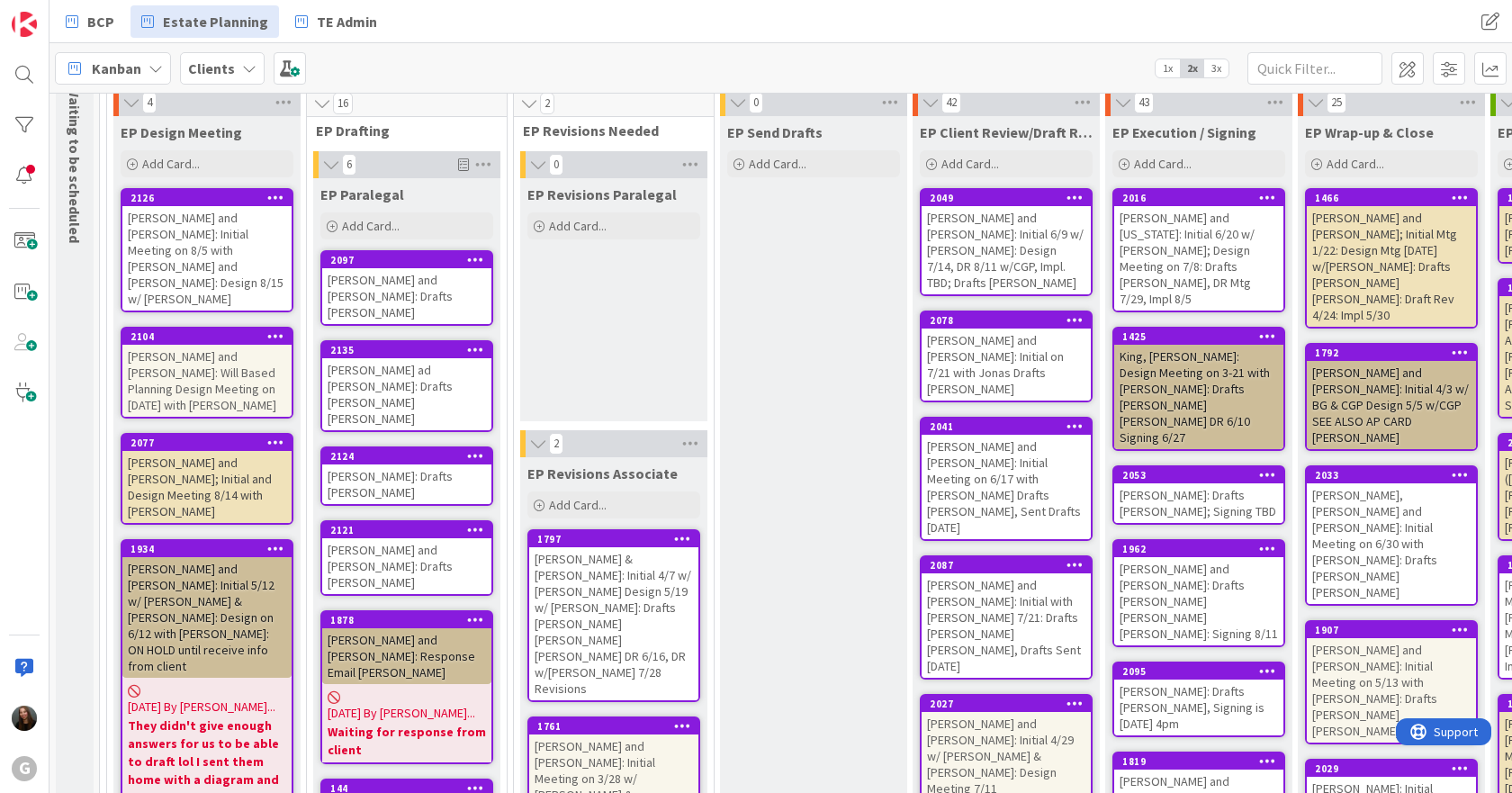
click at [423, 358] on div "[PERSON_NAME] ad [PERSON_NAME]: Drafts [PERSON_NAME] [PERSON_NAME]" at bounding box center [406, 394] width 169 height 72
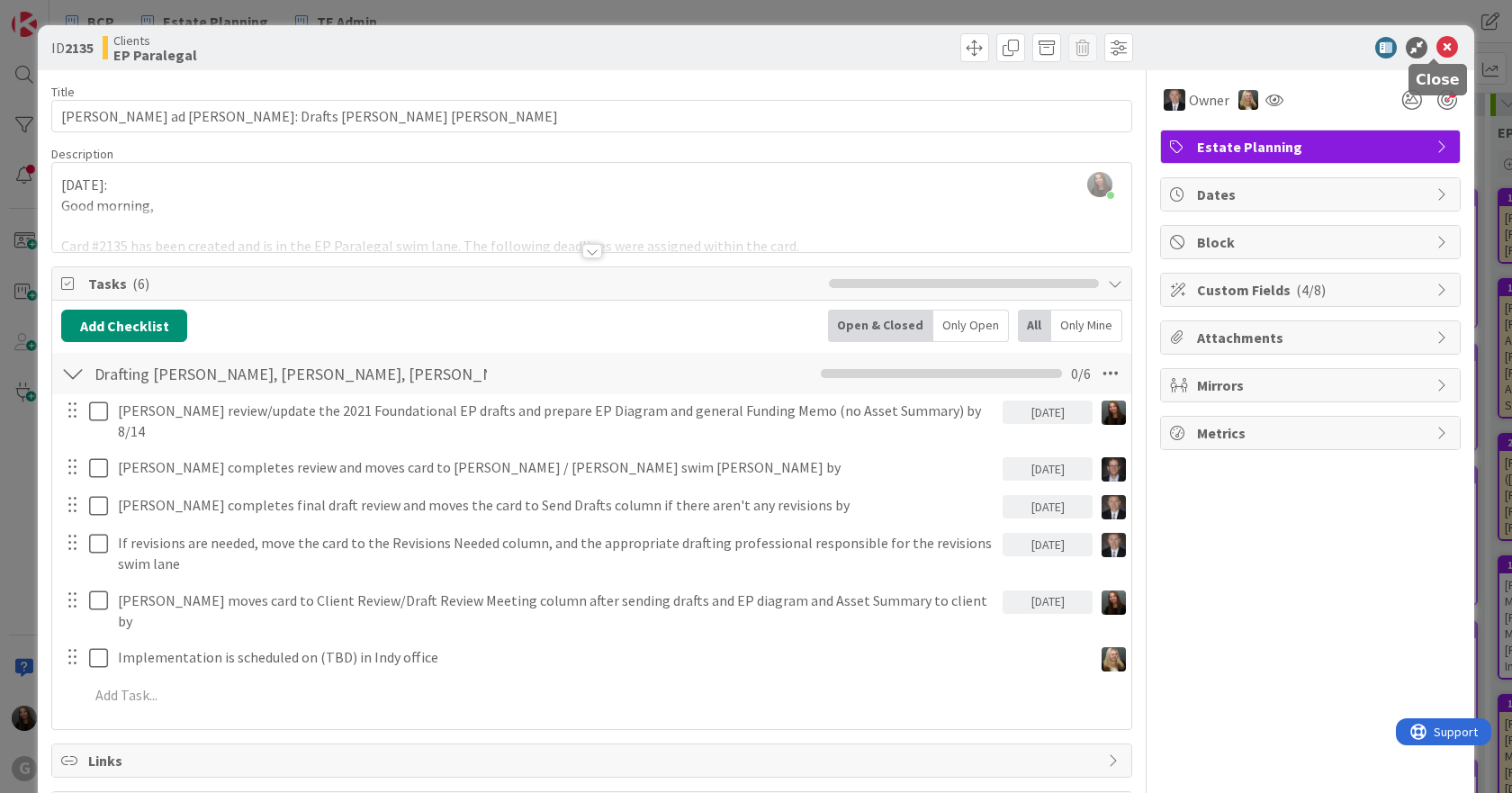
click at [1436, 43] on icon at bounding box center [1446, 47] width 22 height 22
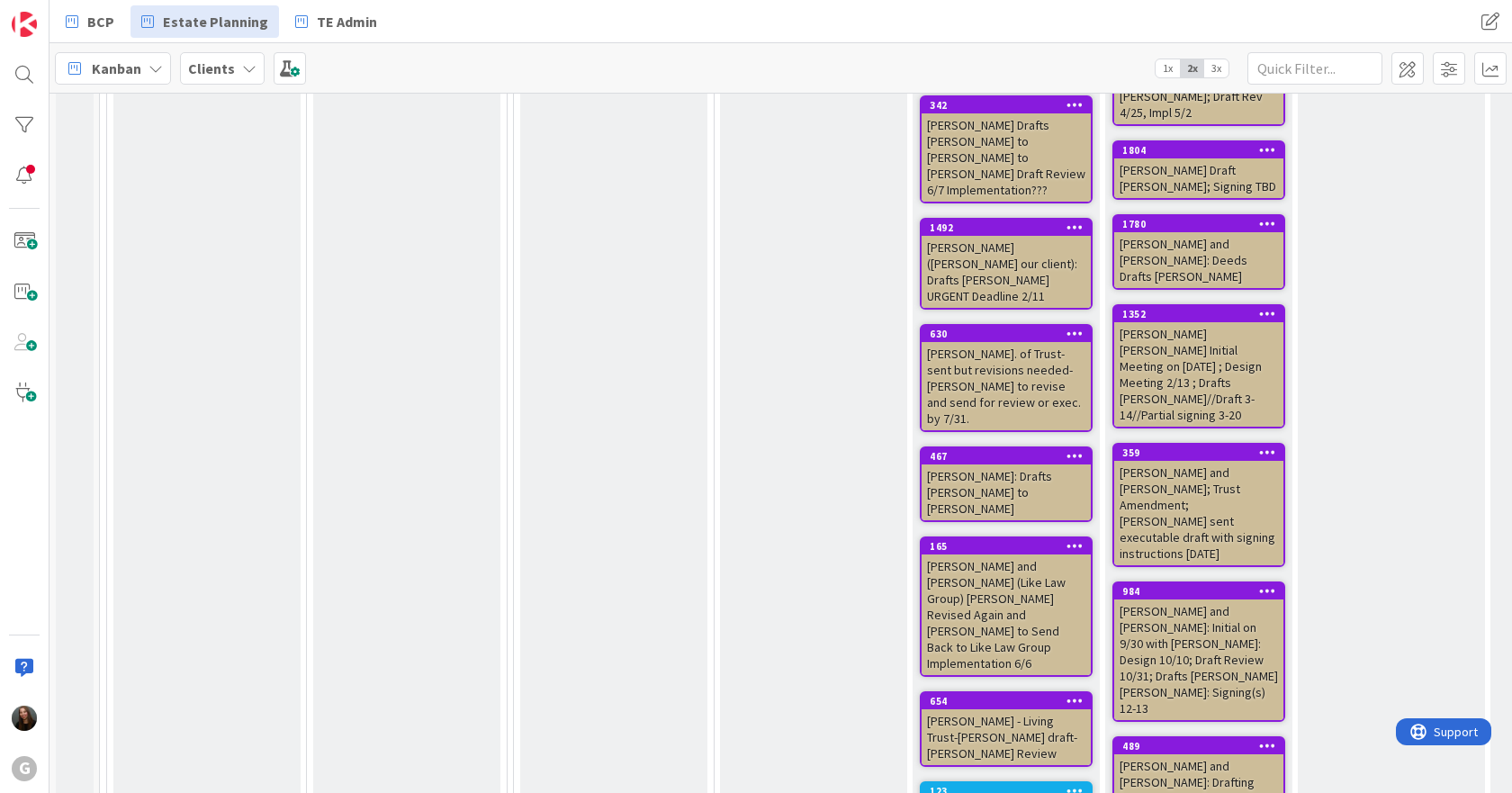
scroll to position [4721, 0]
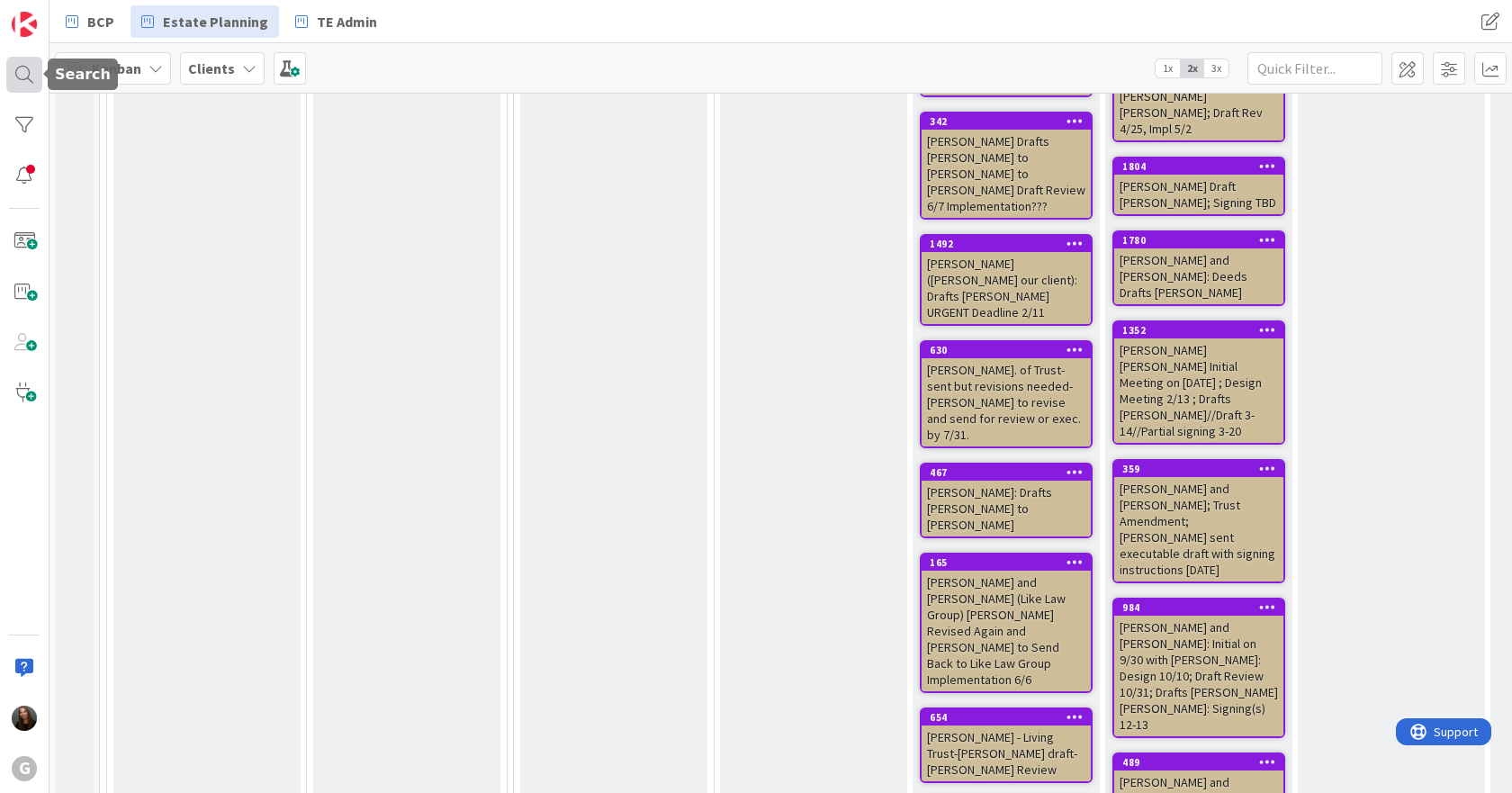
click at [34, 76] on div at bounding box center [25, 75] width 36 height 36
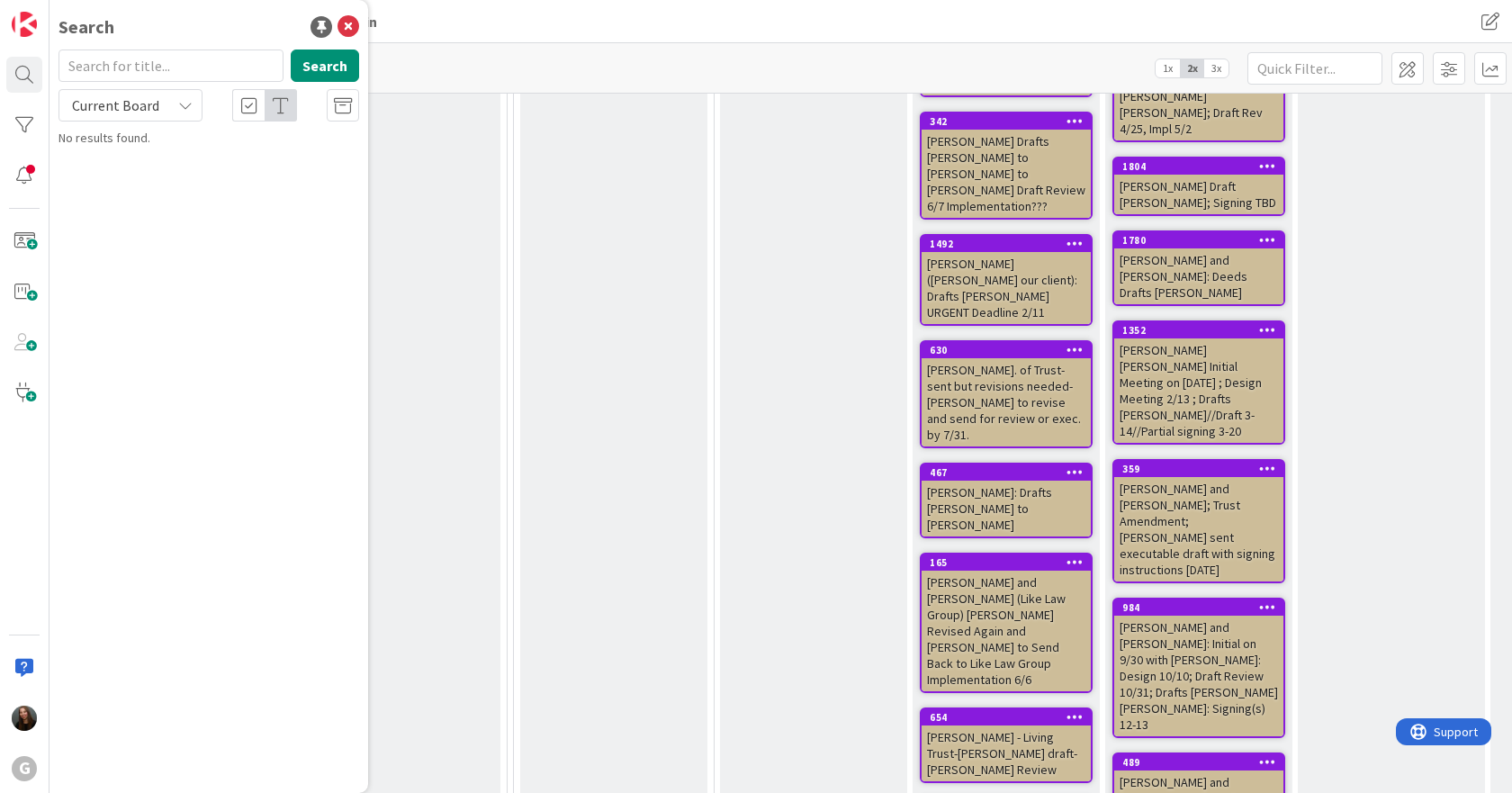
click at [186, 66] on input "text" at bounding box center [171, 66] width 225 height 32
type input "[PERSON_NAME]"
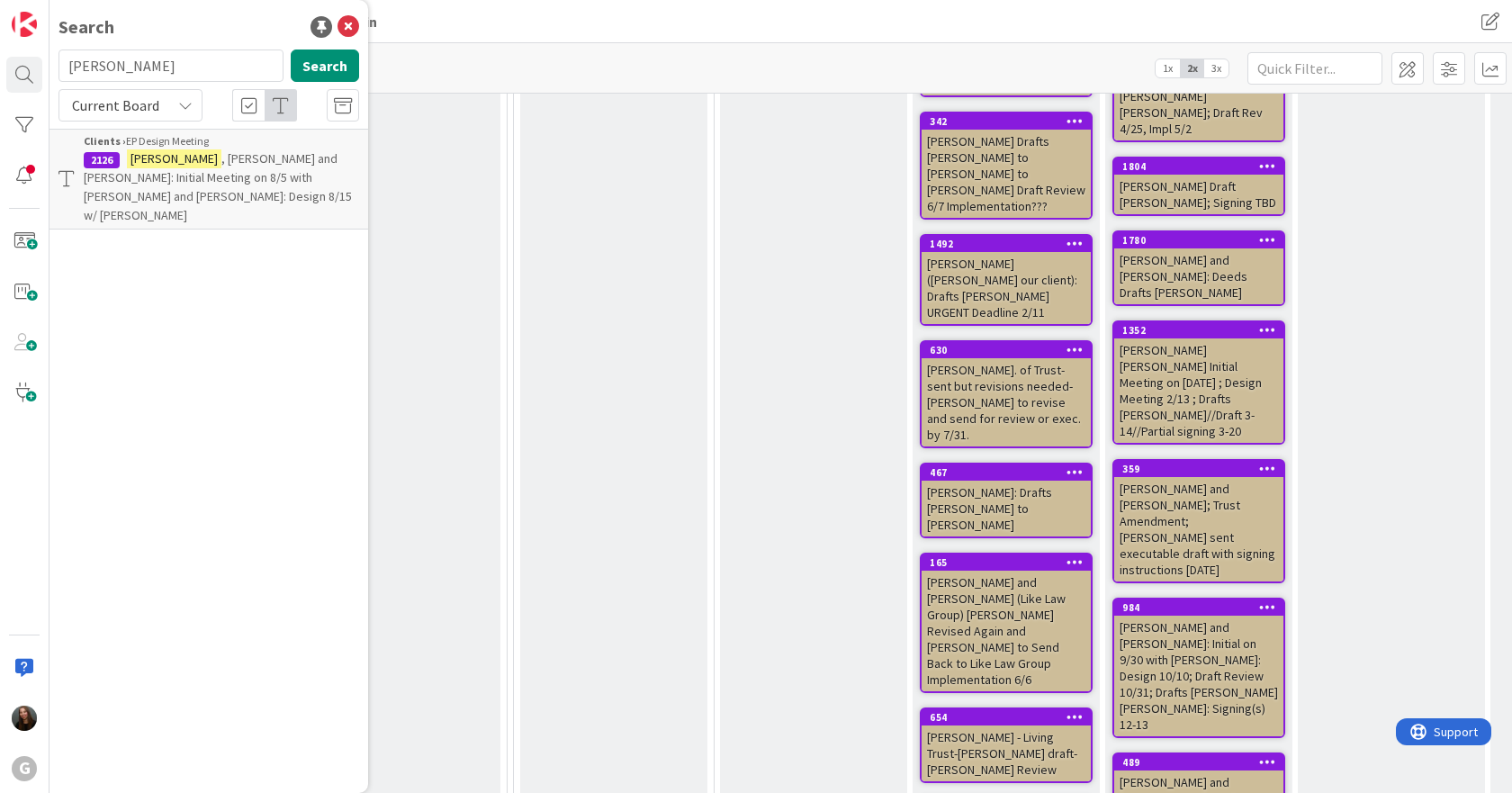
click at [278, 162] on span ", [PERSON_NAME] and [PERSON_NAME]: Initial Meeting on 8/5 with [PERSON_NAME] an…" at bounding box center [217, 186] width 268 height 73
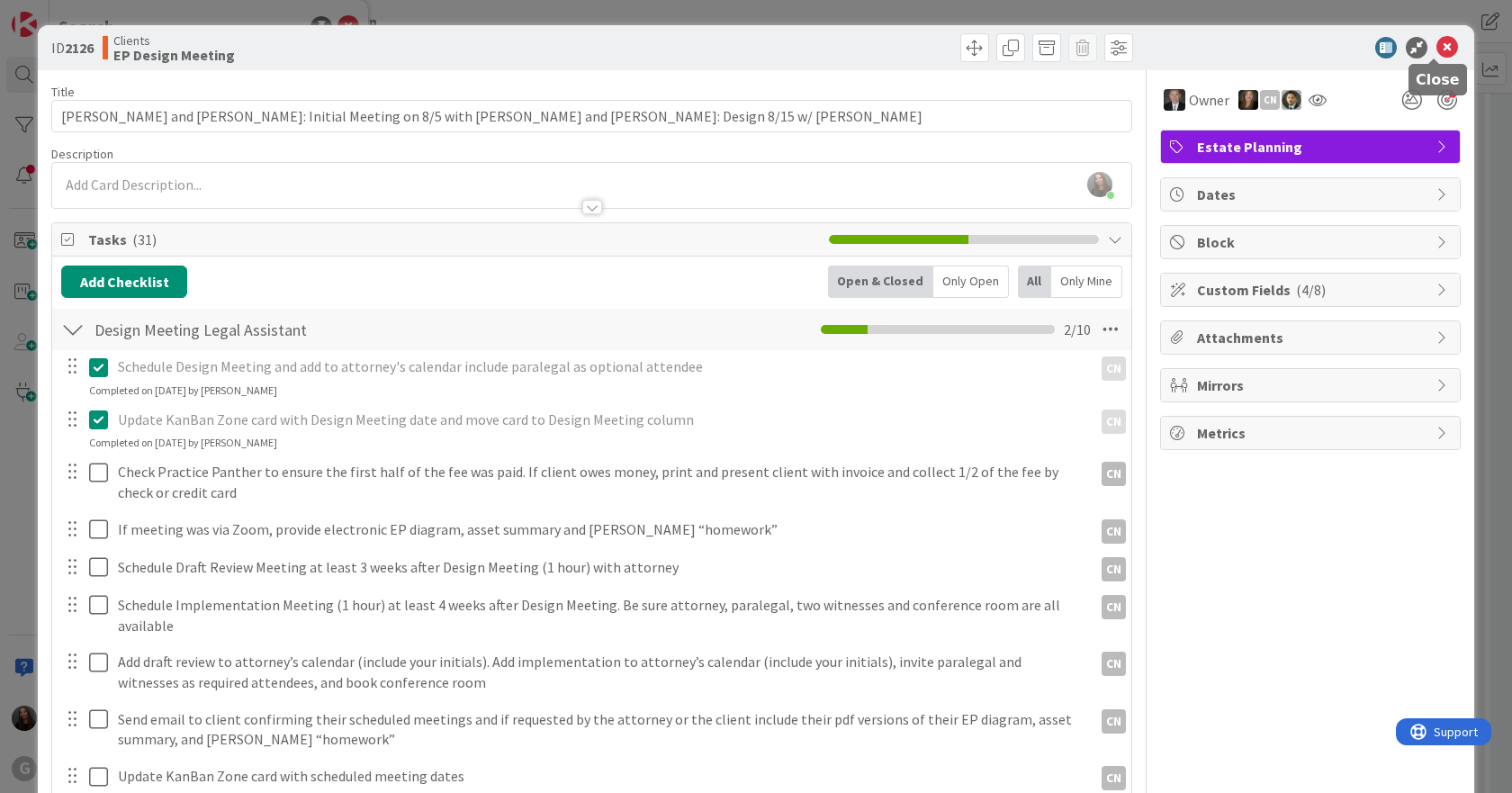
click at [1436, 40] on icon at bounding box center [1446, 47] width 22 height 22
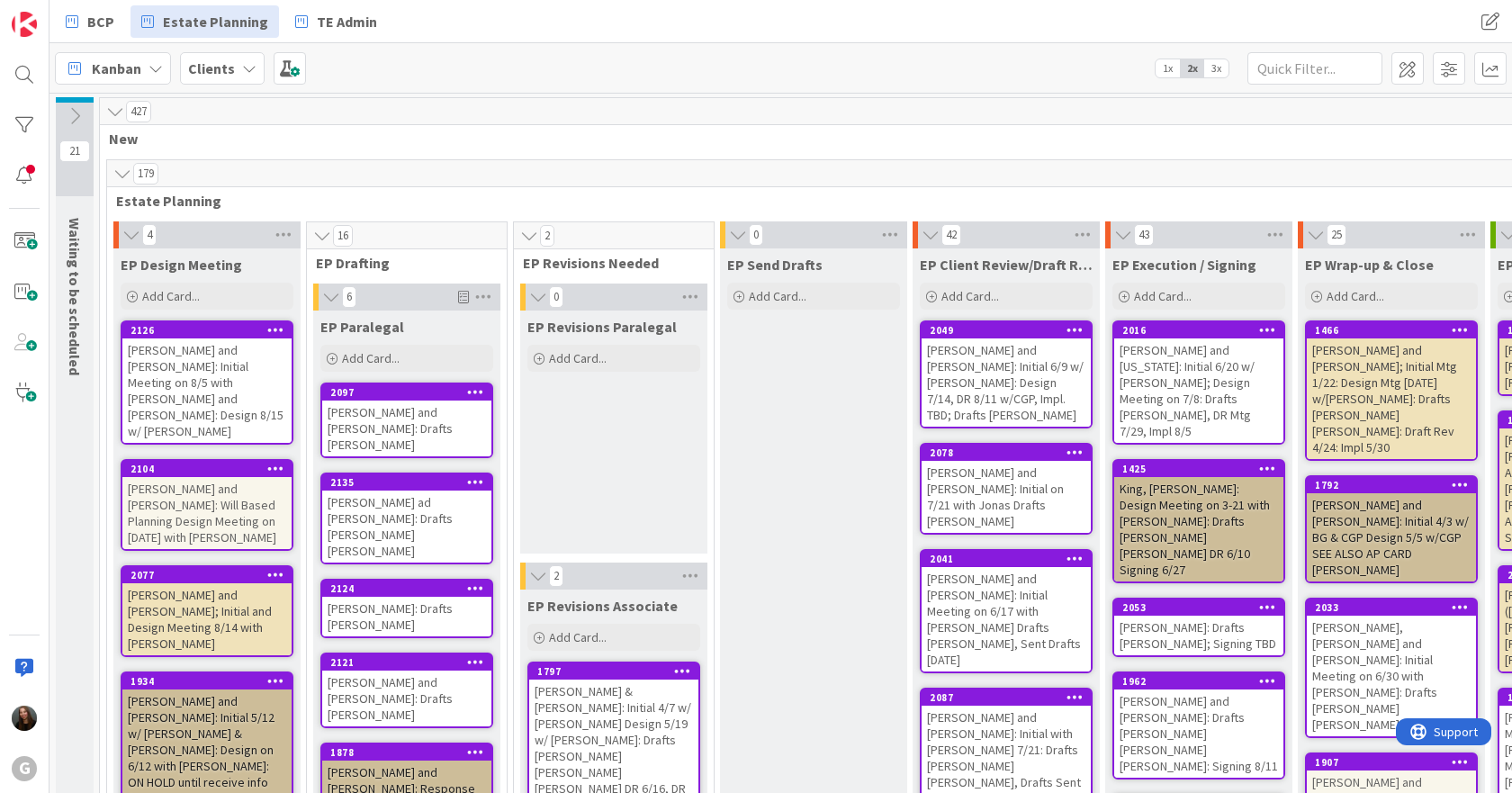
click at [165, 583] on div "[PERSON_NAME] and [PERSON_NAME]; Initial and Design Meeting 8/14 with [PERSON_N…" at bounding box center [207, 619] width 169 height 72
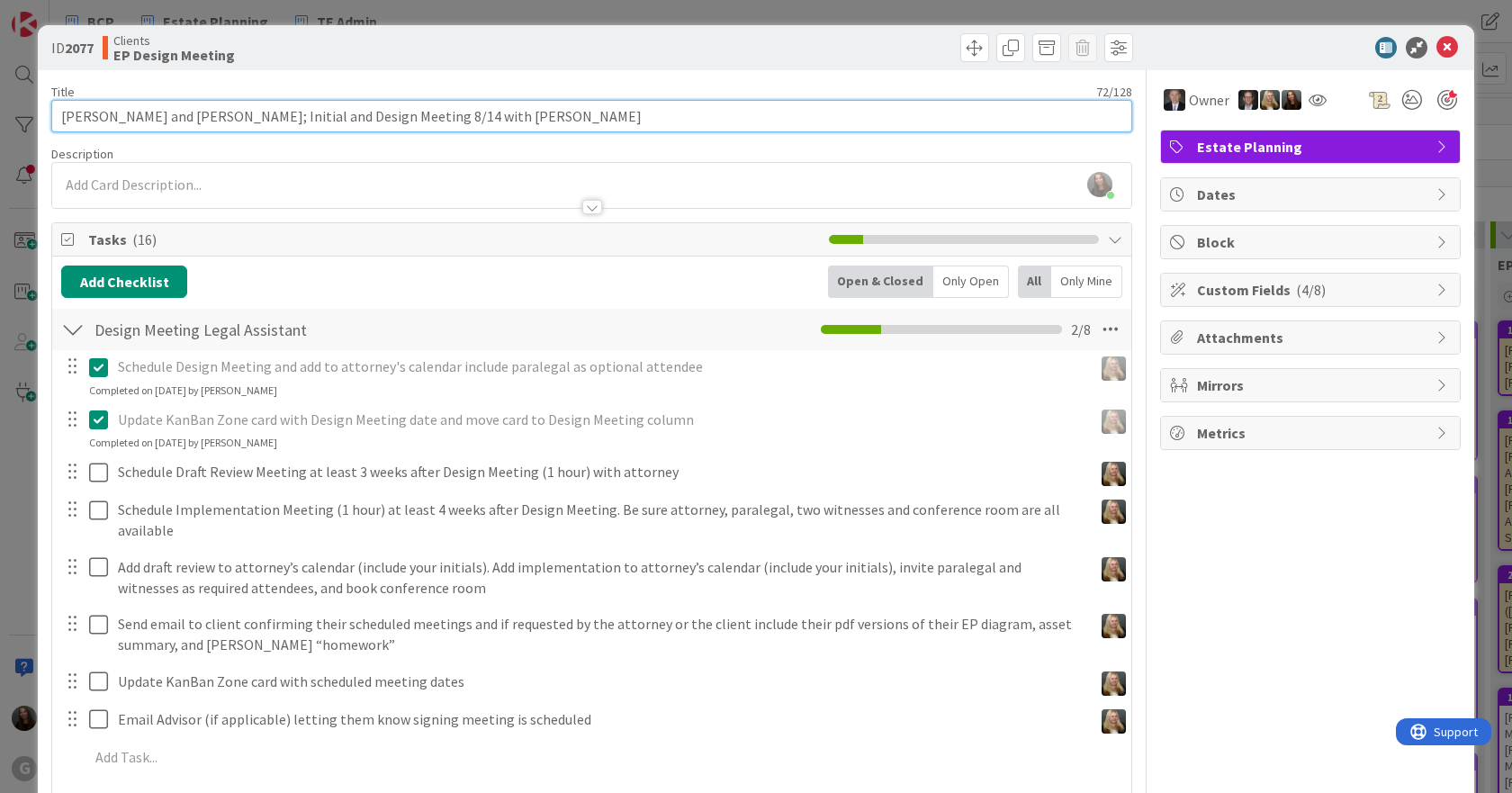
click at [439, 113] on input "[PERSON_NAME] and [PERSON_NAME]; Initial and Design Meeting 8/14 with [PERSON_N…" at bounding box center [592, 116] width 1081 height 32
type input "[PERSON_NAME] and [PERSON_NAME]; Initial and Design Meeting 8/28 with [PERSON_N…"
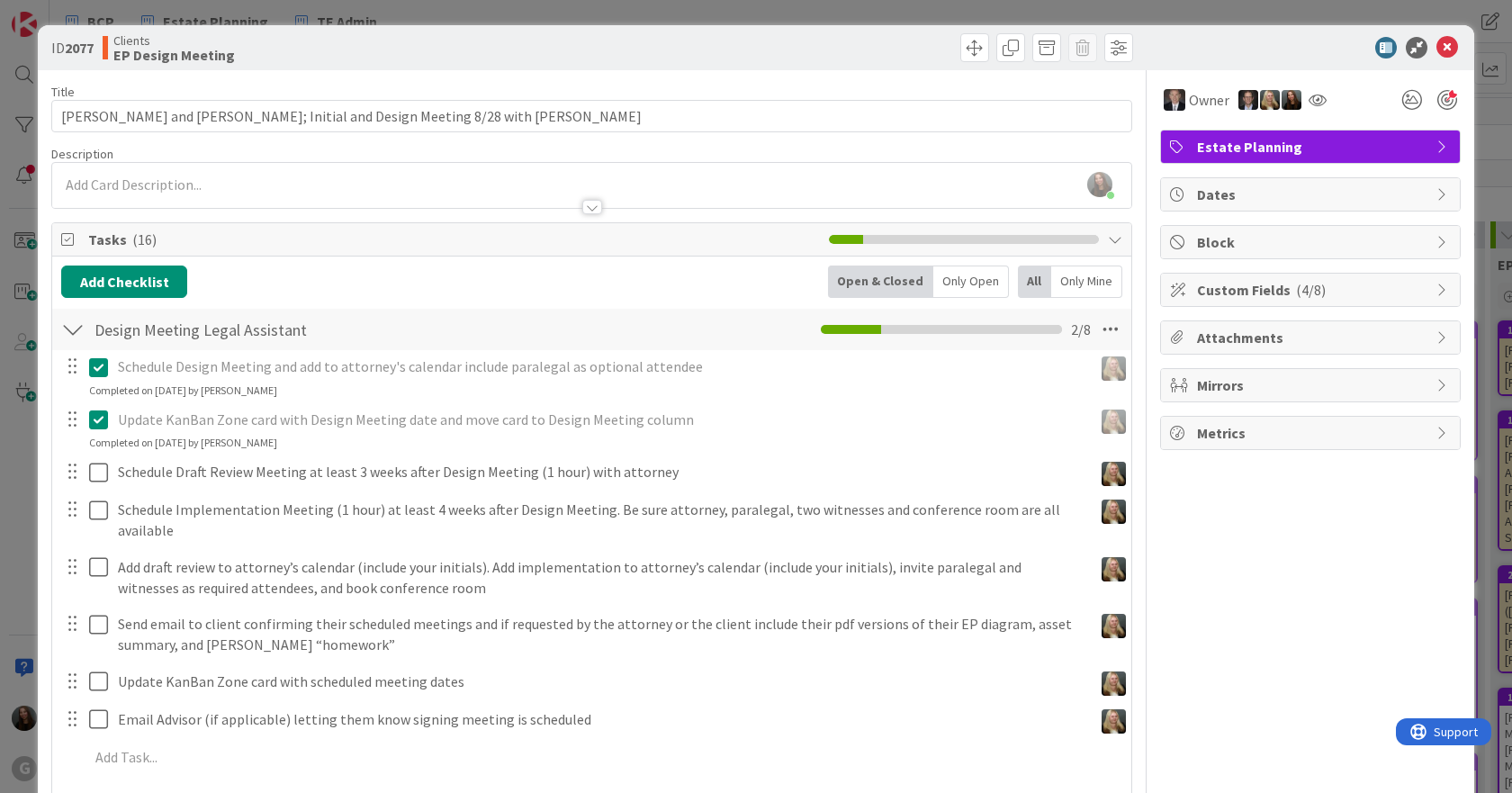
click at [1436, 43] on icon at bounding box center [1446, 47] width 22 height 22
